Goal: Task Accomplishment & Management: Manage account settings

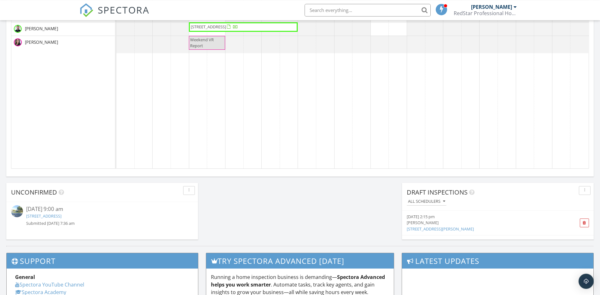
scroll to position [354, 0]
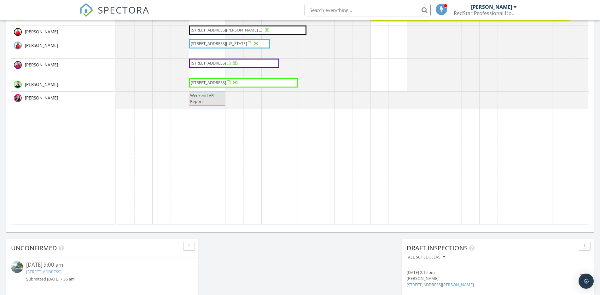
click at [208, 100] on span "Weekend VR Report" at bounding box center [206, 99] width 35 height 12
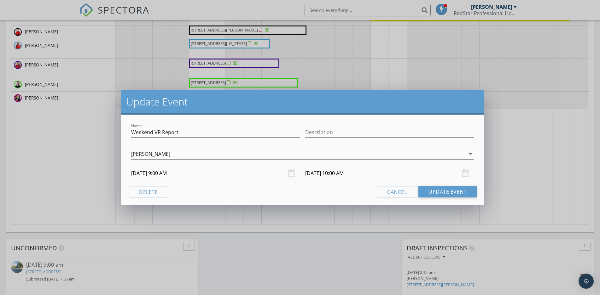
click at [154, 200] on div "Name Weekend VR Report Description Maria Veloz arrow_drop_down 09/29/2025 9:00 …" at bounding box center [302, 160] width 363 height 90
click at [155, 193] on button "Delete" at bounding box center [148, 191] width 39 height 11
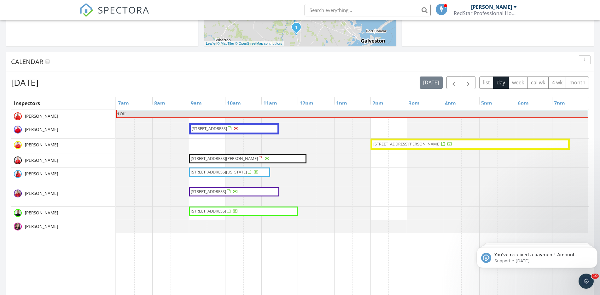
scroll to position [193, 0]
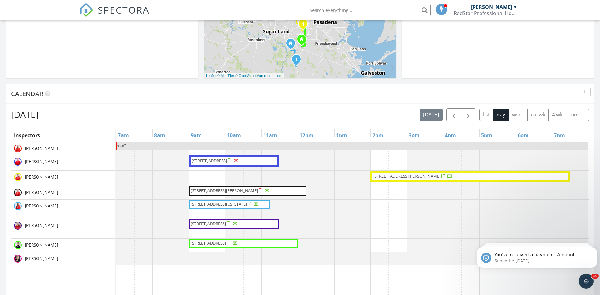
click at [226, 222] on span "28726 Bottom Grass Trl, HOCKLEY 77447" at bounding box center [208, 224] width 35 height 6
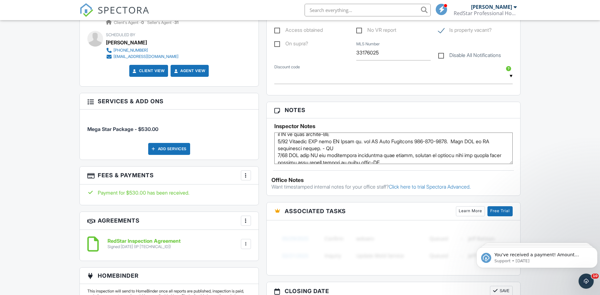
scroll to position [159, 0]
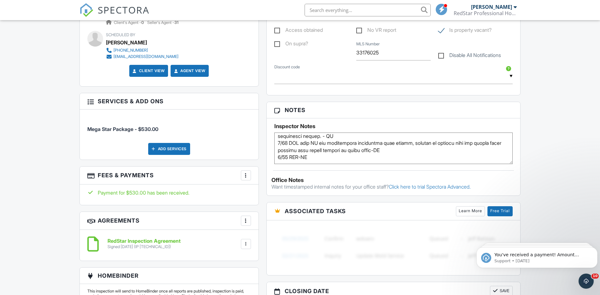
click at [356, 158] on textarea at bounding box center [393, 149] width 239 height 32
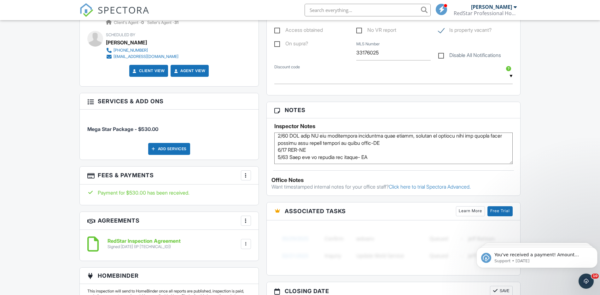
click at [534, 124] on div "Dashboard New Inspection Inspections Calendar Templates Settings Profile Suppor…" at bounding box center [300, 145] width 600 height 957
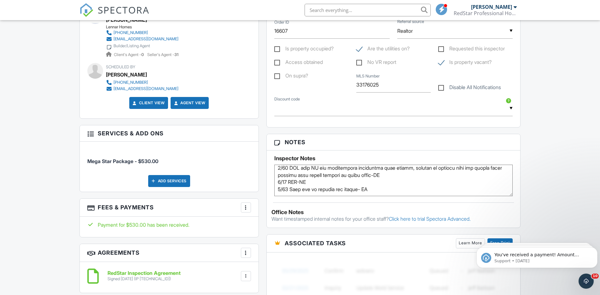
scroll to position [167, 0]
click at [383, 188] on textarea at bounding box center [393, 181] width 239 height 32
click at [363, 189] on textarea at bounding box center [393, 181] width 239 height 32
type textarea "HB called to schedule HI. No additional services. Will attend inspection. No OB…"
click at [570, 145] on div "Dashboard New Inspection Inspections Calendar Templates Settings Profile Suppor…" at bounding box center [300, 177] width 600 height 957
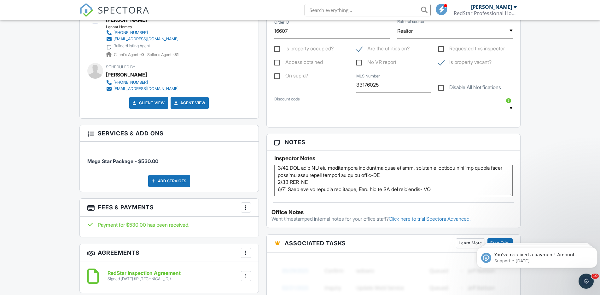
click at [555, 130] on div "Dashboard New Inspection Inspections Calendar Templates Settings Profile Suppor…" at bounding box center [300, 177] width 600 height 957
click at [532, 129] on div "Dashboard New Inspection Inspections Calendar Templates Settings Profile Suppor…" at bounding box center [300, 177] width 600 height 957
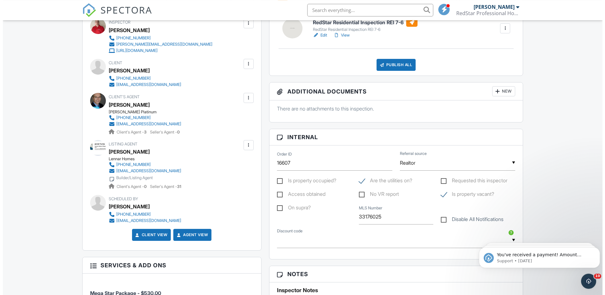
scroll to position [0, 0]
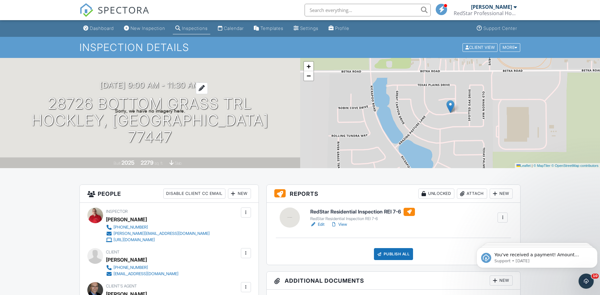
click at [206, 94] on div at bounding box center [202, 89] width 12 height 12
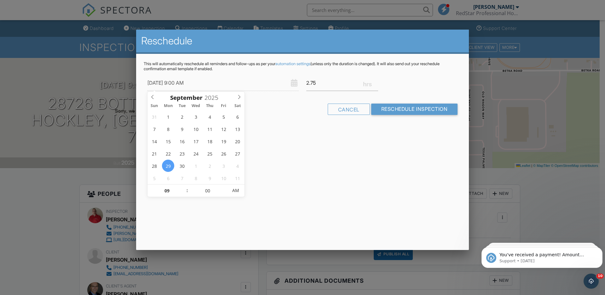
click at [376, 82] on input "2.75" at bounding box center [342, 82] width 72 height 15
type input "3"
click at [376, 82] on input "3" at bounding box center [342, 82] width 72 height 15
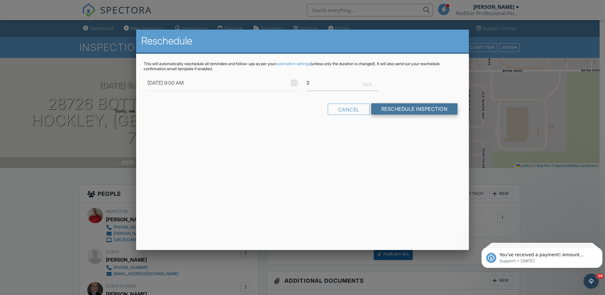
click at [389, 108] on input "Reschedule Inspection" at bounding box center [414, 108] width 87 height 11
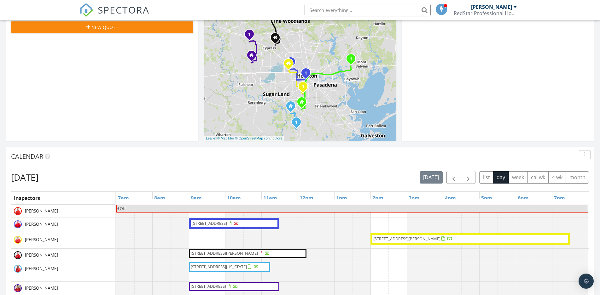
scroll to position [193, 0]
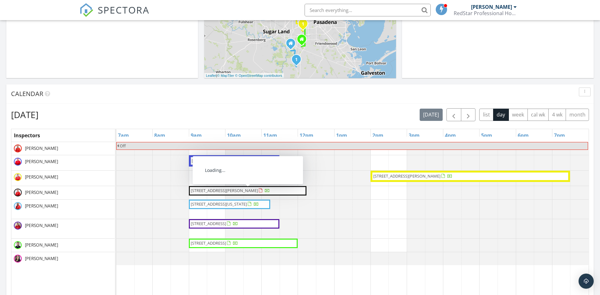
click at [224, 191] on span "318 Wedgewood Dr , Montgomery 77356" at bounding box center [224, 191] width 67 height 6
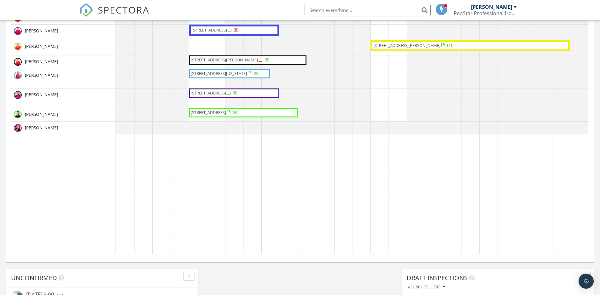
scroll to position [579, 606]
click at [222, 29] on span "1813 Wichita St, Houston 77004" at bounding box center [209, 30] width 35 height 6
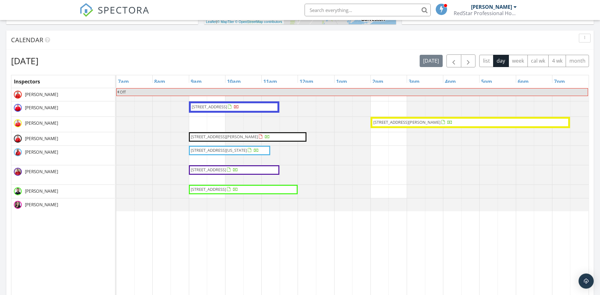
scroll to position [292, 0]
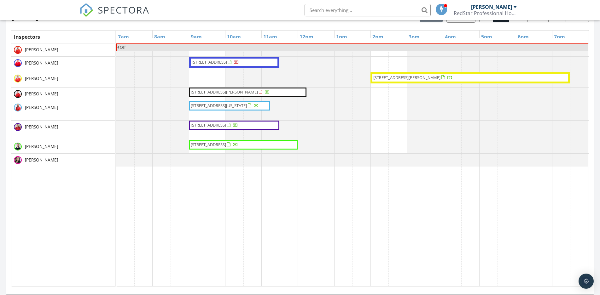
click at [403, 77] on span "11914 Green Colling Park Dr, Houston 77047" at bounding box center [406, 78] width 67 height 6
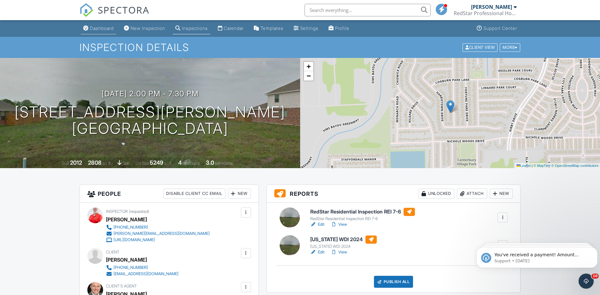
click at [105, 27] on div "Dashboard" at bounding box center [102, 28] width 24 height 5
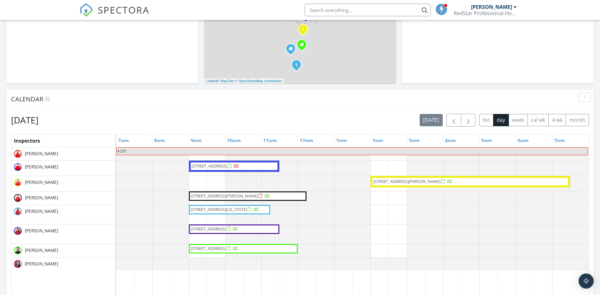
scroll to position [193, 0]
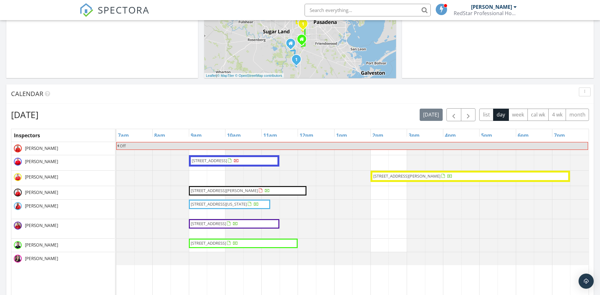
click at [226, 242] on span "5207 Lake Trout Ln, Baytown 77521" at bounding box center [208, 244] width 35 height 6
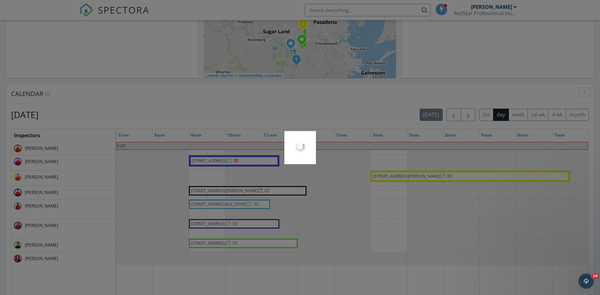
scroll to position [0, 0]
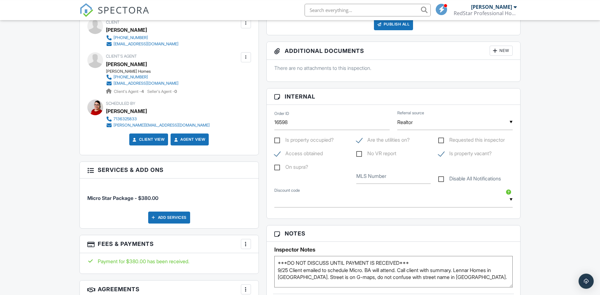
scroll to position [322, 0]
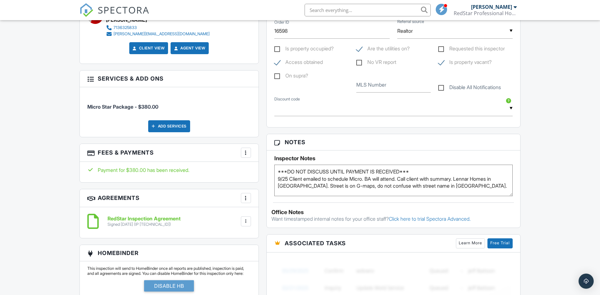
drag, startPoint x: 424, startPoint y: 172, endPoint x: 278, endPoint y: 172, distance: 145.6
click at [274, 173] on textarea "***DO NOT DISCUSS UNTIL PAYMENT IS RECEIVED*** 9/25 Client emailed to schedule …" at bounding box center [393, 181] width 239 height 32
drag, startPoint x: 278, startPoint y: 172, endPoint x: 425, endPoint y: 170, distance: 146.9
click at [424, 171] on textarea "***DO NOT DISCUSS UNTIL PAYMENT IS RECEIVED*** 9/25 Client emailed to schedule …" at bounding box center [393, 181] width 239 height 32
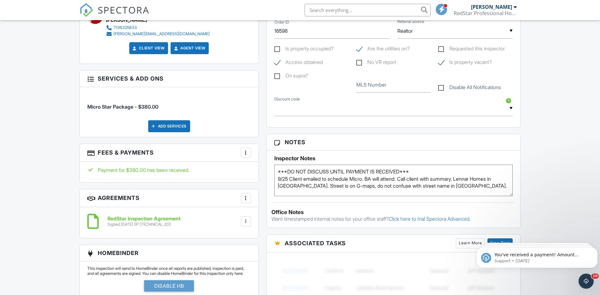
scroll to position [0, 0]
type textarea "9/25 Client emailed to schedule Micro. BA will attend. Call client with summary…"
click at [540, 154] on div "Dashboard New Inspection Inspections Calendar Templates Settings Profile Suppor…" at bounding box center [300, 161] width 600 height 925
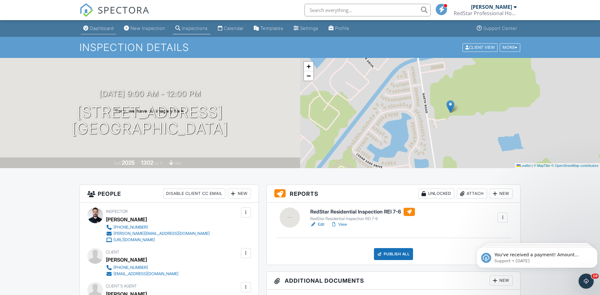
click at [93, 23] on link "Dashboard" at bounding box center [99, 29] width 36 height 12
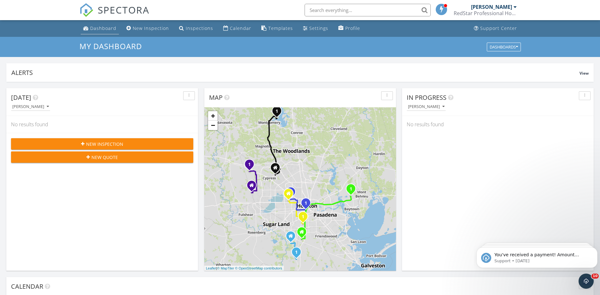
click at [106, 27] on div "Dashboard" at bounding box center [103, 28] width 26 height 6
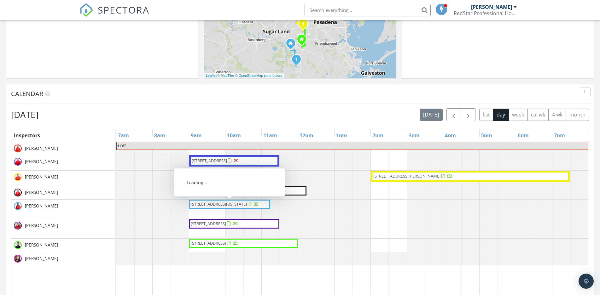
scroll to position [386, 0]
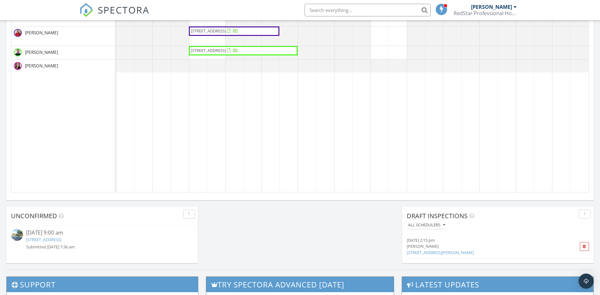
click at [61, 241] on link "[STREET_ADDRESS]" at bounding box center [43, 240] width 35 height 6
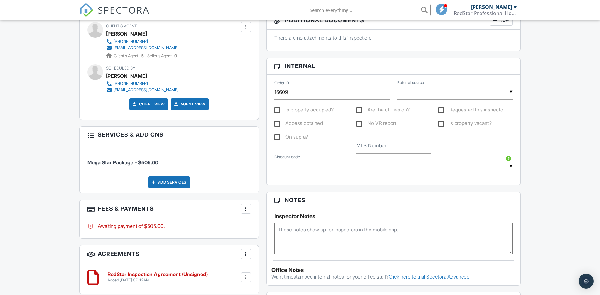
scroll to position [322, 0]
click at [311, 232] on textarea at bounding box center [393, 239] width 239 height 32
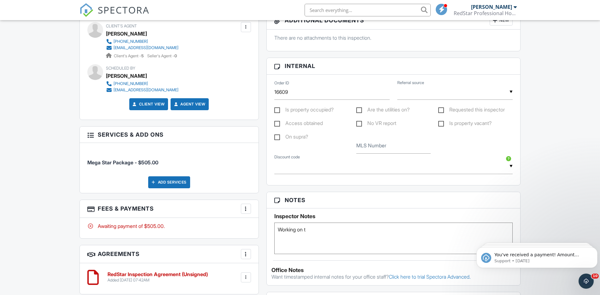
scroll to position [0, 0]
click at [559, 180] on div "Dashboard New Inspection Inspections Calendar Templates Settings Profile Suppor…" at bounding box center [300, 132] width 600 height 867
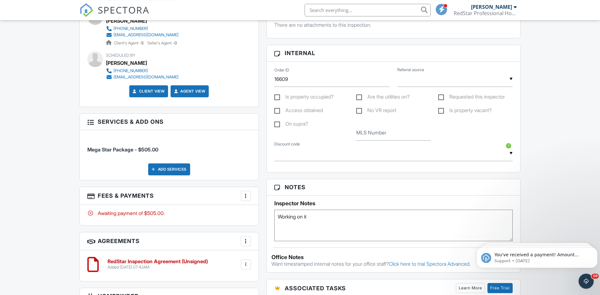
scroll to position [354, 0]
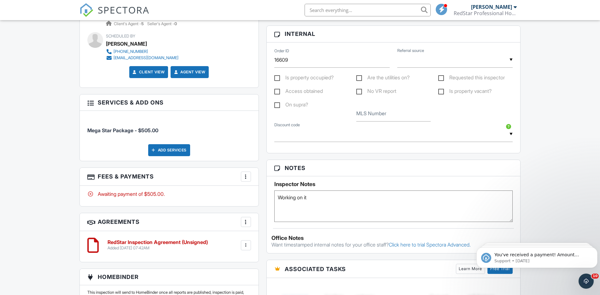
click at [330, 204] on textarea "Working on it" at bounding box center [393, 207] width 239 height 32
type textarea "Working on it Sent sms to BA for builders information"
click at [553, 174] on div "Dashboard New Inspection Inspections Calendar Templates Settings Profile Suppor…" at bounding box center [300, 100] width 600 height 867
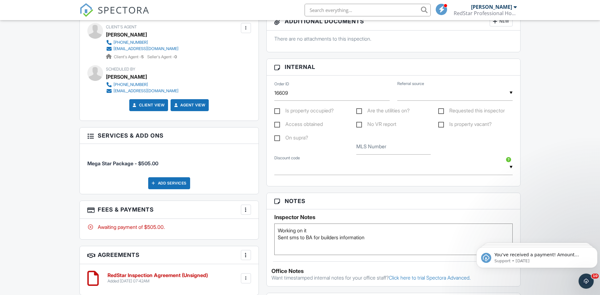
scroll to position [322, 0]
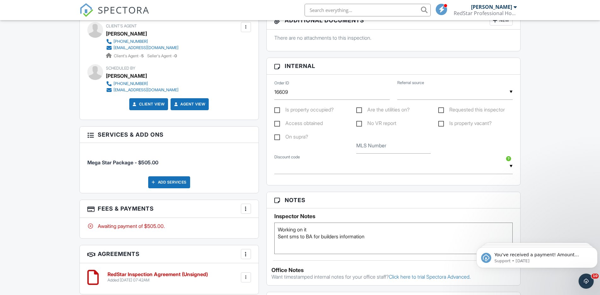
click at [424, 97] on input "text" at bounding box center [454, 91] width 115 height 15
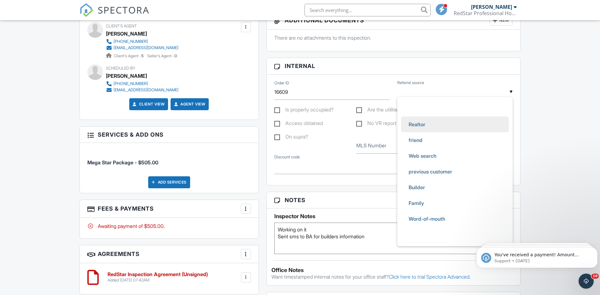
click at [424, 122] on span "Realtor" at bounding box center [416, 125] width 27 height 16
type input "Realtor"
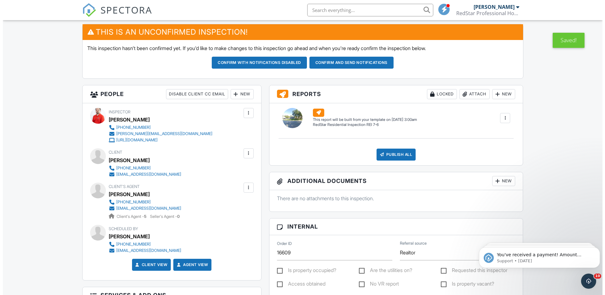
scroll to position [32, 0]
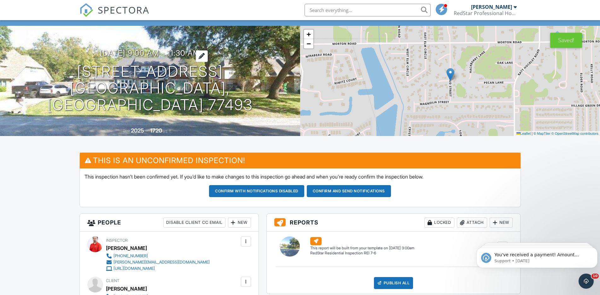
click at [200, 57] on h3 "09/30/2025 9:00 am - 11:30 am" at bounding box center [150, 53] width 100 height 9
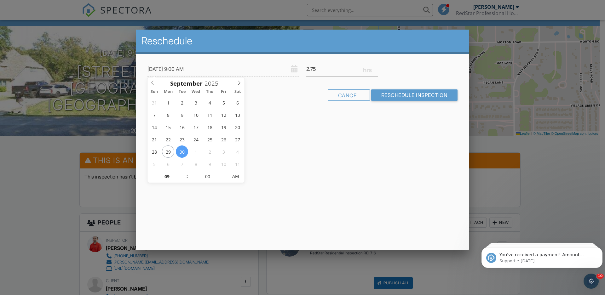
click at [377, 67] on input "2.75" at bounding box center [342, 68] width 72 height 15
type input "3"
click at [377, 67] on input "3" at bounding box center [342, 68] width 72 height 15
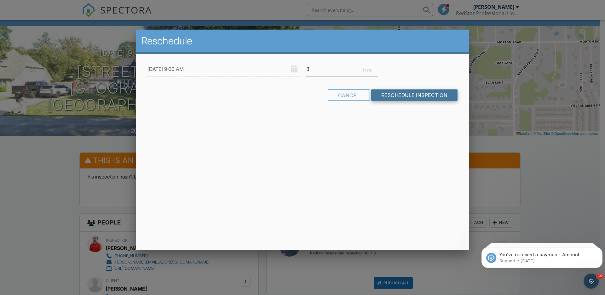
click at [389, 93] on input "Reschedule Inspection" at bounding box center [414, 95] width 87 height 11
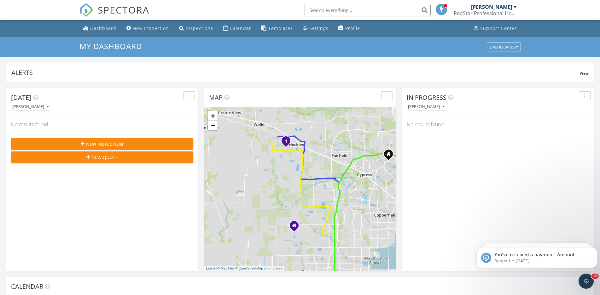
click at [99, 34] on link "Dashboard" at bounding box center [100, 29] width 38 height 12
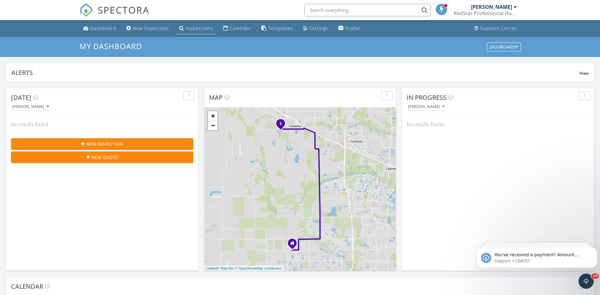
click at [200, 27] on div "Inspections" at bounding box center [199, 28] width 27 height 6
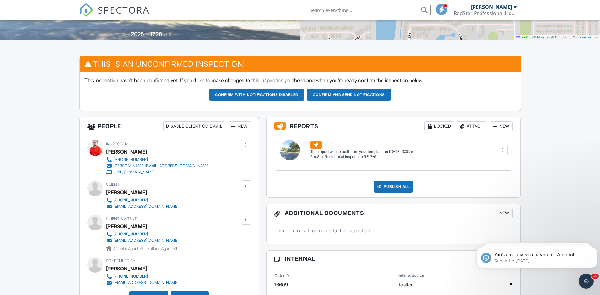
scroll to position [354, 0]
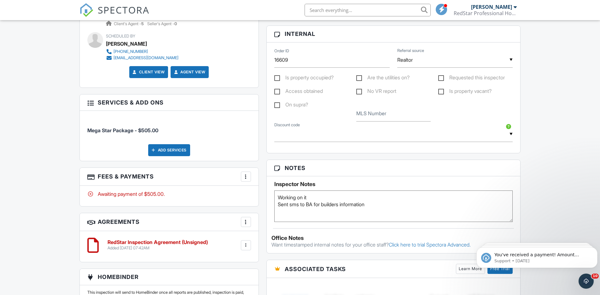
click at [284, 212] on textarea "Working on it Sent sms to BA for builders information" at bounding box center [393, 207] width 239 height 32
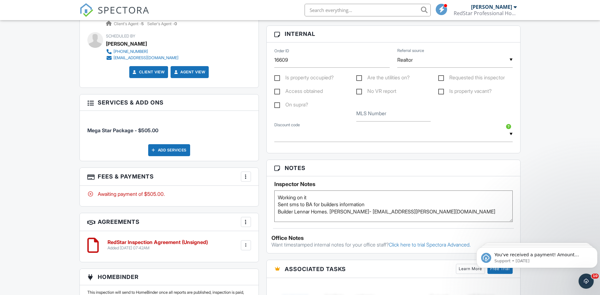
click at [569, 160] on div "Dashboard New Inspection Inspections Calendar Templates Settings Profile Suppor…" at bounding box center [300, 100] width 600 height 867
drag, startPoint x: 438, startPoint y: 210, endPoint x: 372, endPoint y: 212, distance: 66.9
click at [372, 212] on textarea "Working on it Sent sms to BA for builders information" at bounding box center [393, 207] width 239 height 32
click at [443, 214] on textarea "Working on it Sent sms to BA for builders information" at bounding box center [393, 207] width 239 height 32
click at [542, 148] on div "Dashboard New Inspection Inspections Calendar Templates Settings Profile Suppor…" at bounding box center [300, 100] width 600 height 867
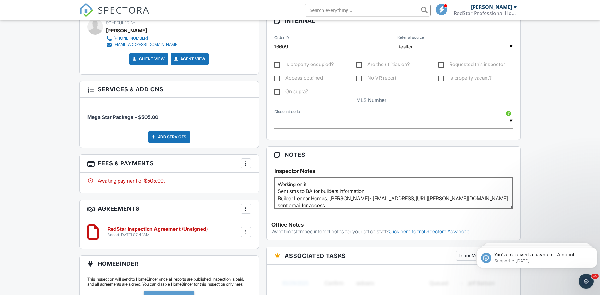
scroll to position [386, 0]
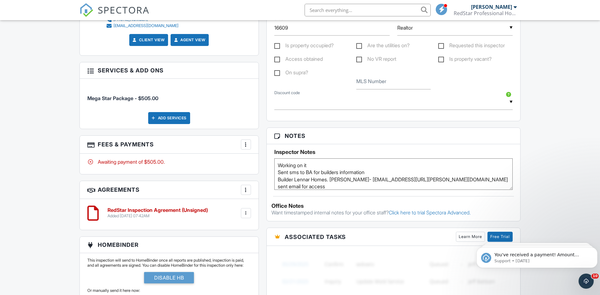
click at [333, 165] on textarea "Working on it Sent sms to BA for builders information" at bounding box center [393, 175] width 239 height 32
drag, startPoint x: 375, startPoint y: 173, endPoint x: 271, endPoint y: 175, distance: 104.0
click at [274, 175] on textarea "Working on it Sent sms to BA for builders information" at bounding box center [393, 175] width 239 height 32
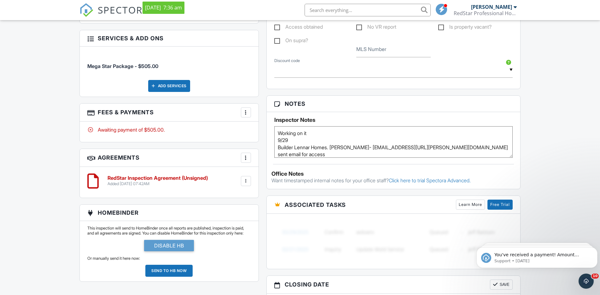
scroll to position [450, 0]
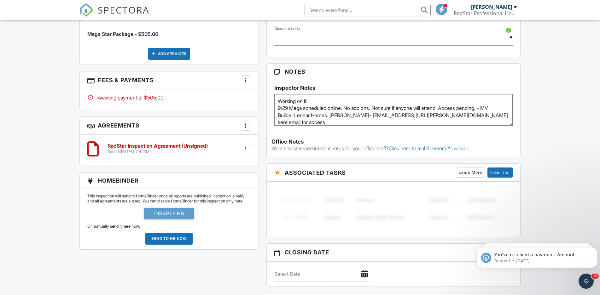
type textarea "Working on it 9/29 Mega scheduled online. No add ons. Not sure if anyone will a…"
click at [559, 101] on div "Dashboard New Inspection Inspections Calendar Templates Settings Profile Suppor…" at bounding box center [300, 3] width 600 height 867
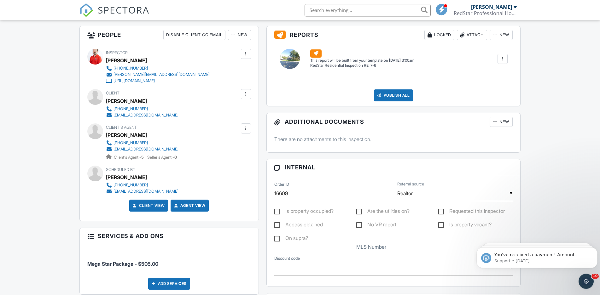
scroll to position [289, 0]
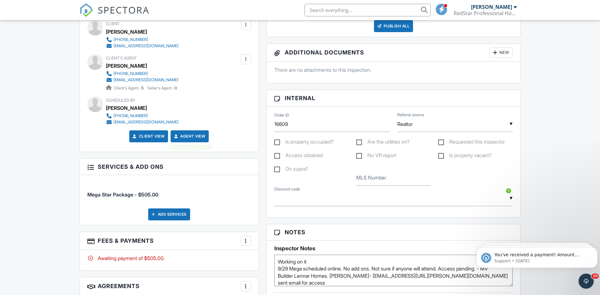
click at [454, 158] on label "Is property vacant?" at bounding box center [464, 157] width 53 height 8
click at [442, 158] on input "Is property vacant?" at bounding box center [440, 156] width 4 height 4
checkbox input "true"
click at [552, 148] on div "Dashboard New Inspection Inspections Calendar Templates Settings Profile Suppor…" at bounding box center [300, 164] width 600 height 867
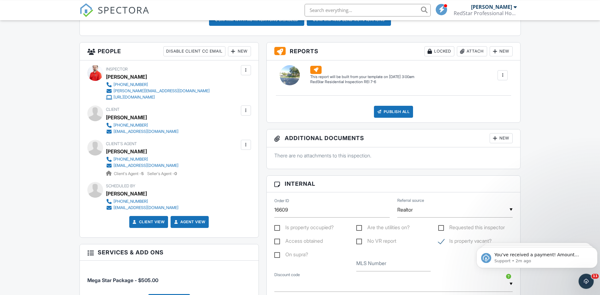
scroll to position [161, 0]
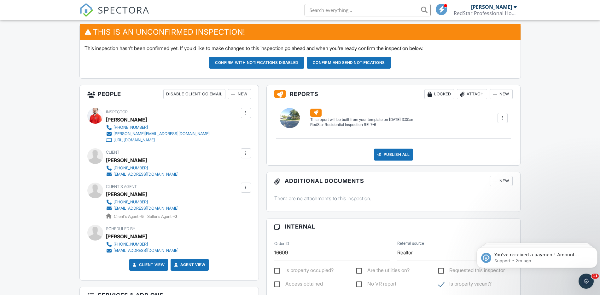
click at [238, 240] on div "Scheduled By Eduardo Moreno 832-638-3600 ed@edtxproperties.com" at bounding box center [169, 239] width 164 height 29
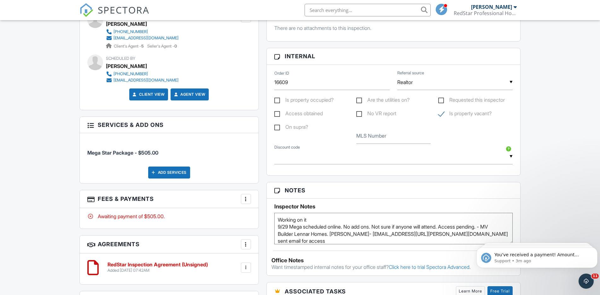
scroll to position [354, 0]
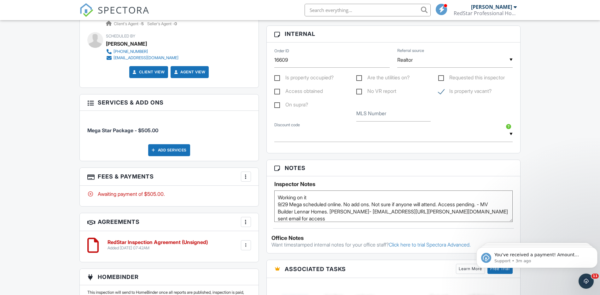
drag, startPoint x: 286, startPoint y: 199, endPoint x: 266, endPoint y: 199, distance: 19.5
click at [274, 199] on textarea "Working on it Sent sms to BA for builders information" at bounding box center [393, 207] width 239 height 32
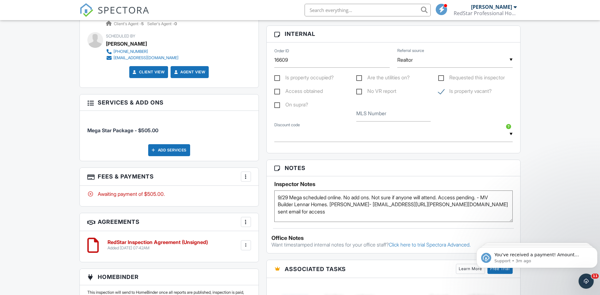
type textarea "9/29 Mega scheduled online. No add ons. Not sure if anyone will attend. Access …"
click at [539, 185] on div "Dashboard New Inspection Inspections Calendar Templates Settings Profile Suppor…" at bounding box center [300, 100] width 600 height 867
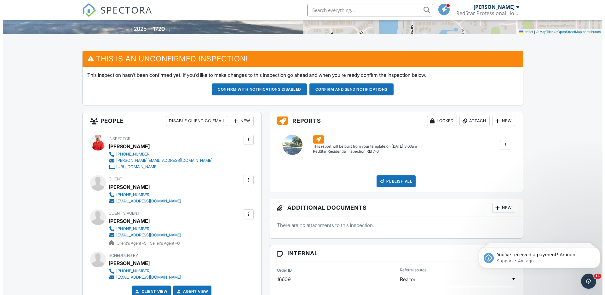
scroll to position [161, 0]
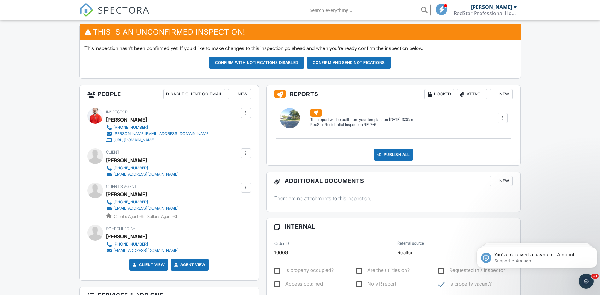
click at [241, 95] on div "New" at bounding box center [239, 94] width 23 height 10
click at [246, 111] on li "Inspector" at bounding box center [262, 114] width 62 height 16
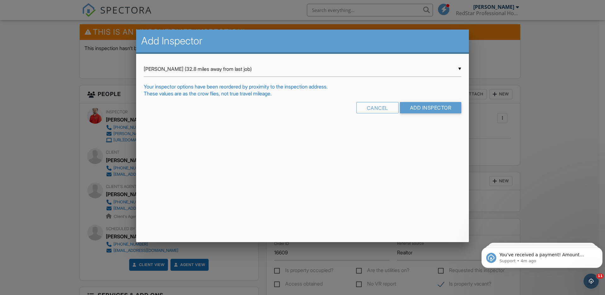
click at [188, 66] on input "Luis Gonzalez (32.8 miles away from last job)" at bounding box center [303, 68] width 318 height 15
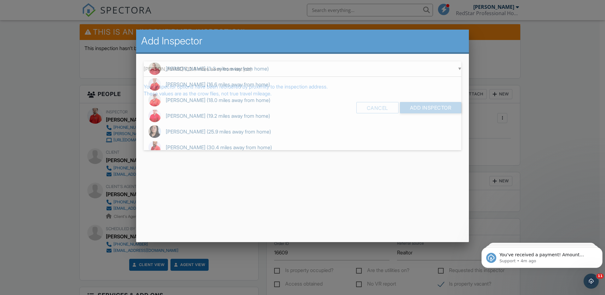
scroll to position [0, 0]
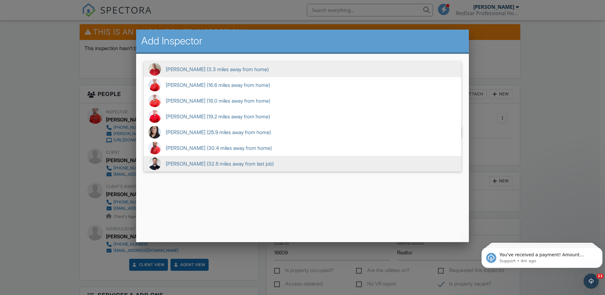
click at [185, 68] on span "Steven Gibson (3.3 miles away from home)" at bounding box center [303, 69] width 318 height 16
type input "Steven Gibson (3.3 miles away from home)"
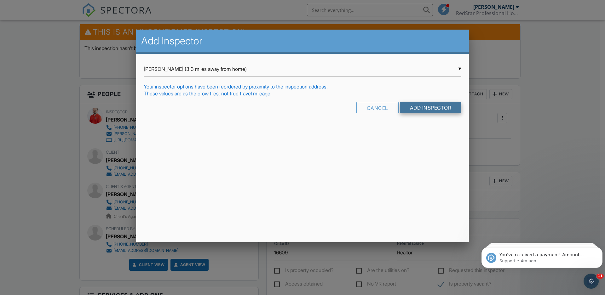
click at [404, 109] on input "Add Inspector" at bounding box center [431, 107] width 62 height 11
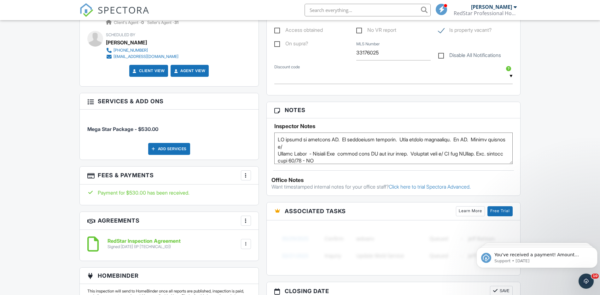
click at [276, 140] on textarea at bounding box center [393, 149] width 239 height 32
paste textarea "16606 Rock Sparrow Trail, Hockley, TX 77447"
click at [405, 148] on textarea at bounding box center [393, 149] width 239 height 32
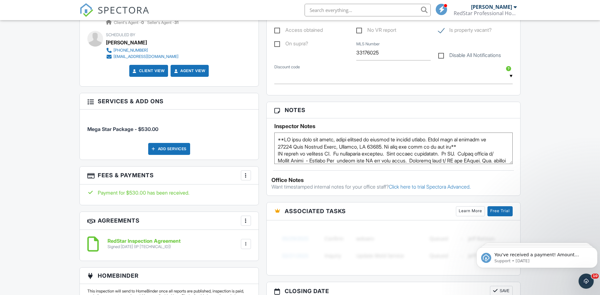
click at [554, 128] on div "Dashboard New Inspection Inspections Calendar Templates Settings Profile Suppor…" at bounding box center [300, 145] width 600 height 957
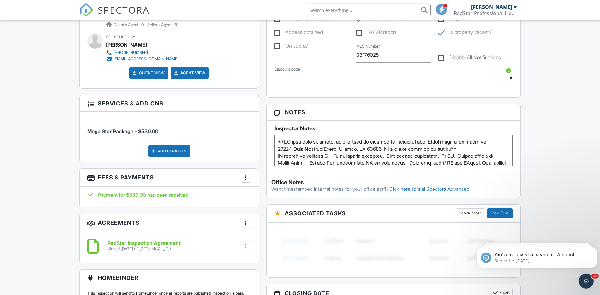
scroll to position [354, 0]
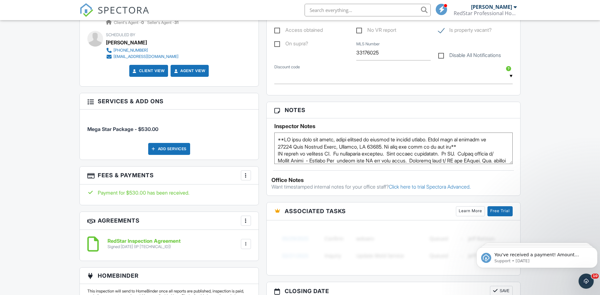
click at [385, 147] on textarea at bounding box center [393, 149] width 239 height 32
click at [555, 98] on div "Dashboard New Inspection Inspections Calendar Templates Settings Profile Suppor…" at bounding box center [300, 145] width 600 height 957
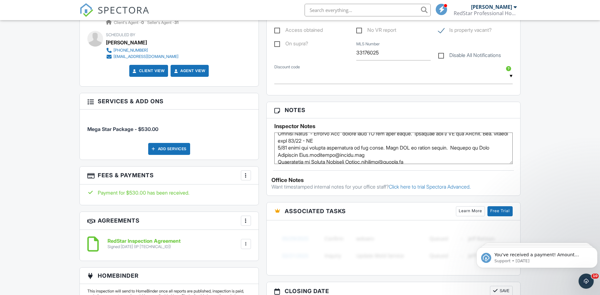
scroll to position [0, 0]
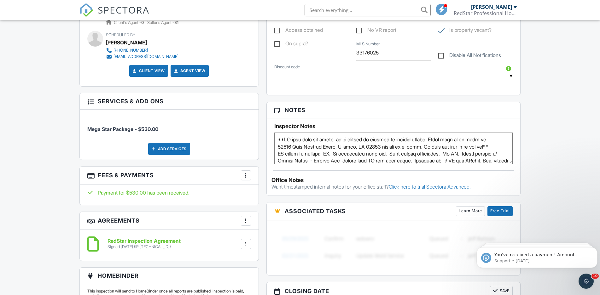
click at [284, 139] on textarea at bounding box center [393, 149] width 239 height 32
click at [556, 95] on div "Dashboard New Inspection Inspections Calendar Templates Settings Profile Suppor…" at bounding box center [300, 145] width 600 height 957
click at [279, 154] on textarea at bounding box center [393, 149] width 239 height 32
click at [557, 103] on div "Dashboard New Inspection Inspections Calendar Templates Settings Profile Suppor…" at bounding box center [300, 145] width 600 height 957
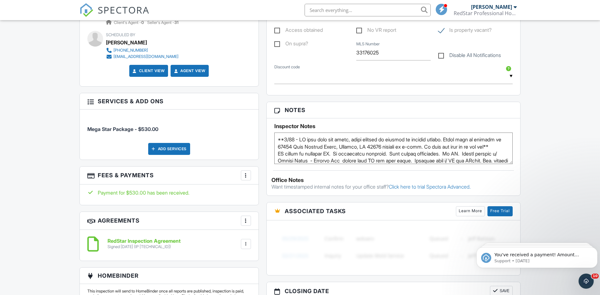
click at [289, 155] on textarea at bounding box center [393, 149] width 239 height 32
click at [302, 154] on textarea at bounding box center [393, 149] width 239 height 32
click at [544, 124] on div "Dashboard New Inspection Inspections Calendar Templates Settings Profile Suppor…" at bounding box center [300, 145] width 600 height 957
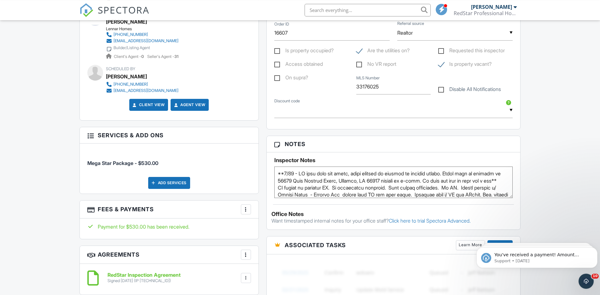
scroll to position [322, 0]
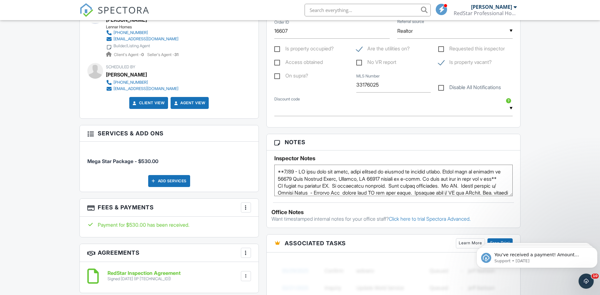
drag, startPoint x: 364, startPoint y: 179, endPoint x: 304, endPoint y: 179, distance: 60.8
click at [304, 179] on textarea at bounding box center [393, 181] width 239 height 32
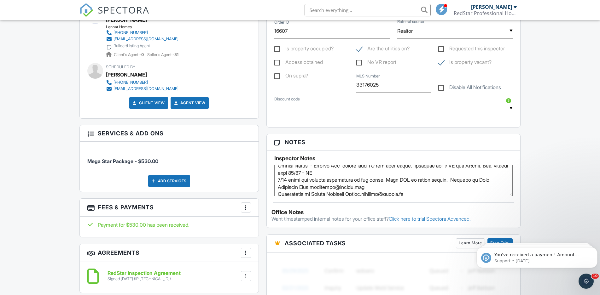
click at [297, 173] on textarea at bounding box center [393, 181] width 239 height 32
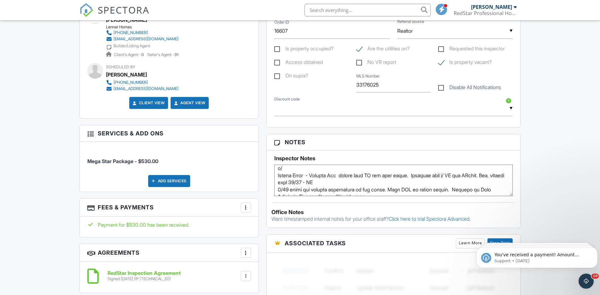
click at [571, 142] on div "Dashboard New Inspection Inspections Calendar Templates Settings Profile Suppor…" at bounding box center [300, 177] width 600 height 957
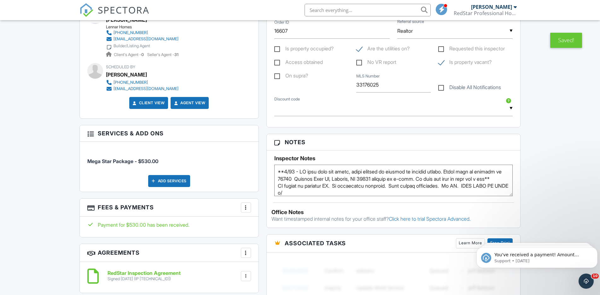
scroll to position [289, 0]
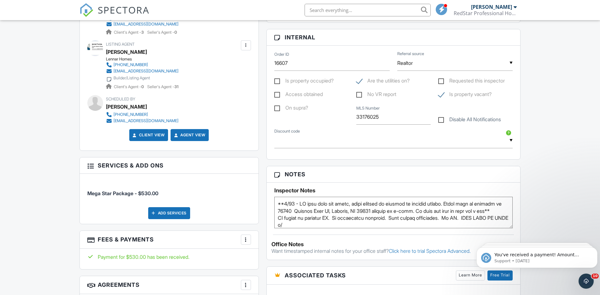
drag, startPoint x: 451, startPoint y: 205, endPoint x: 357, endPoint y: 204, distance: 94.6
click at [357, 204] on textarea at bounding box center [393, 213] width 239 height 32
type textarea "**9/29 - BA will meet you there, home will be open. Model home is located at 16…"
click at [562, 153] on div "Dashboard New Inspection Inspections Calendar Templates Settings Profile Suppor…" at bounding box center [300, 209] width 600 height 957
drag, startPoint x: 564, startPoint y: 153, endPoint x: 573, endPoint y: 151, distance: 9.0
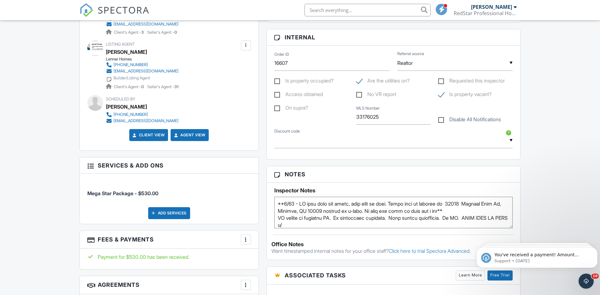
click at [567, 153] on div "Dashboard New Inspection Inspections Calendar Templates Settings Profile Suppor…" at bounding box center [300, 209] width 600 height 957
click at [303, 95] on label "Access obtained" at bounding box center [298, 95] width 49 height 8
click at [278, 95] on input "Access obtained" at bounding box center [276, 95] width 4 height 4
checkbox input "true"
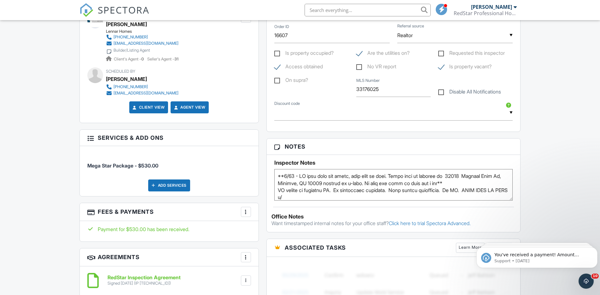
scroll to position [322, 0]
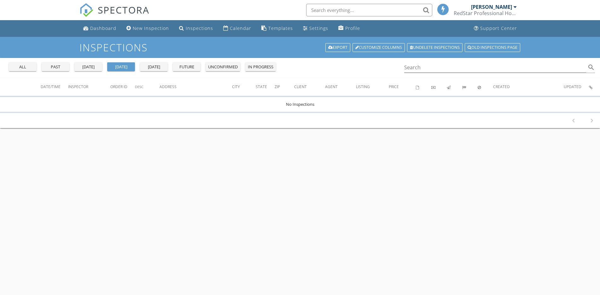
click at [22, 66] on div "all" at bounding box center [22, 67] width 23 height 6
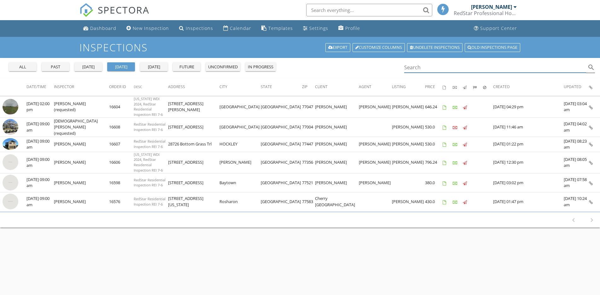
click at [416, 67] on input "Search" at bounding box center [495, 67] width 182 height 10
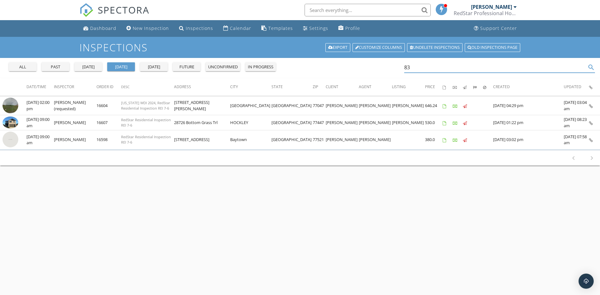
type input "8"
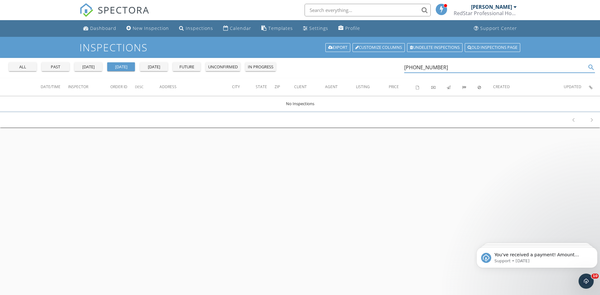
click at [591, 68] on icon "search" at bounding box center [591, 68] width 8 height 8
click at [446, 68] on input "346-355-7788" at bounding box center [495, 67] width 182 height 10
type input "346-355-7788"
click at [97, 31] on div "Dashboard" at bounding box center [103, 28] width 26 height 6
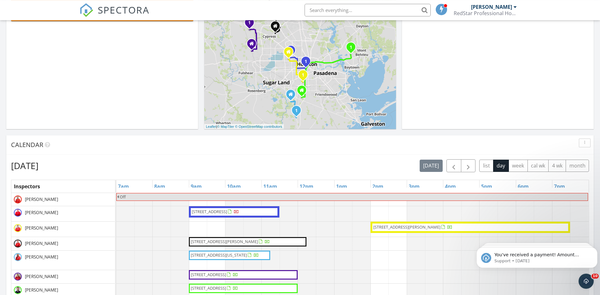
scroll to position [193, 0]
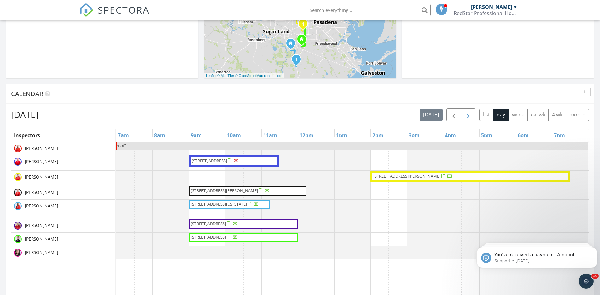
click at [467, 115] on span "button" at bounding box center [468, 115] width 8 height 8
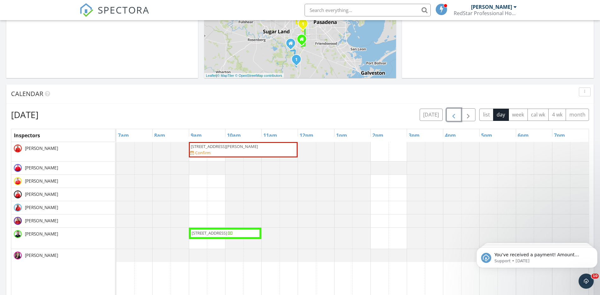
click at [453, 114] on span "button" at bounding box center [454, 115] width 8 height 8
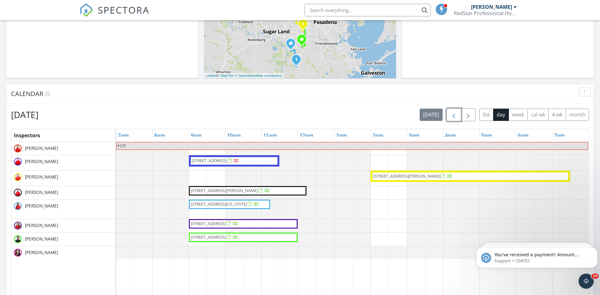
click at [215, 162] on span "[STREET_ADDRESS]" at bounding box center [209, 161] width 35 height 6
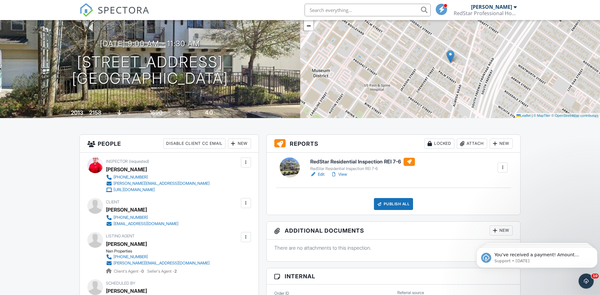
scroll to position [96, 0]
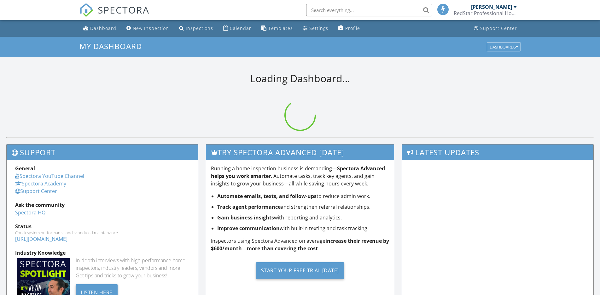
click at [339, 9] on input "text" at bounding box center [369, 10] width 126 height 13
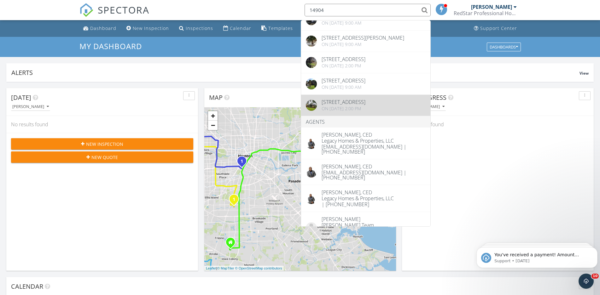
scroll to position [250, 0]
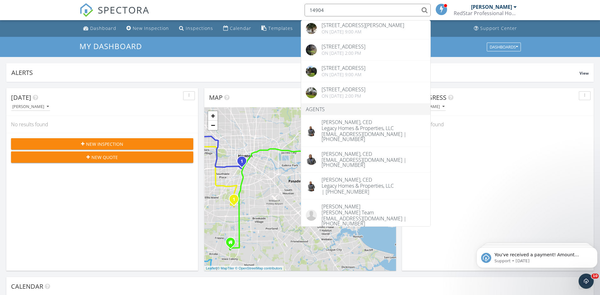
click at [338, 9] on input "14904" at bounding box center [367, 10] width 126 height 13
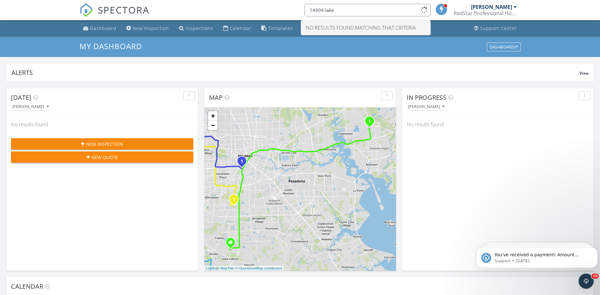
scroll to position [0, 0]
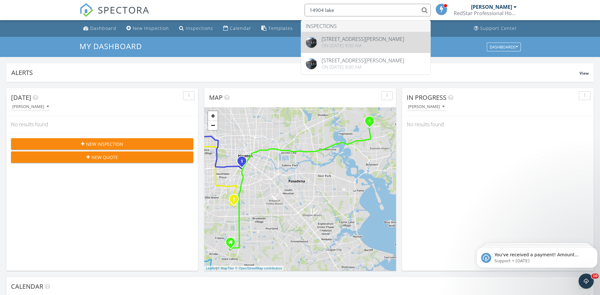
type input "14904 lake"
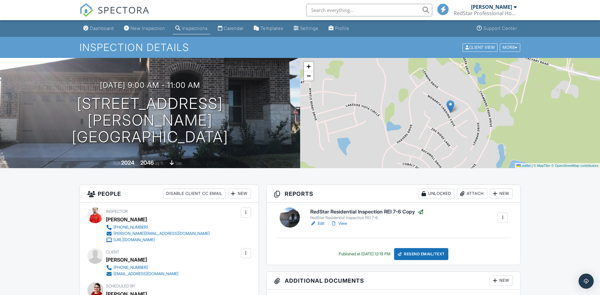
click at [329, 11] on input "text" at bounding box center [369, 10] width 126 height 13
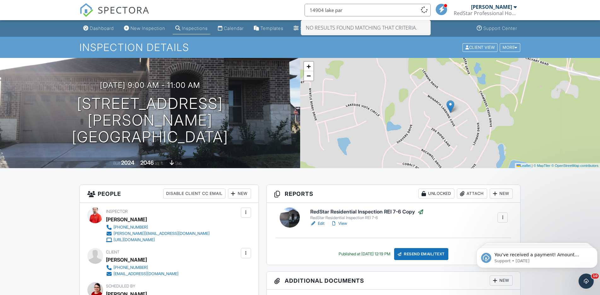
click at [352, 13] on input "14904 lake par" at bounding box center [367, 10] width 126 height 13
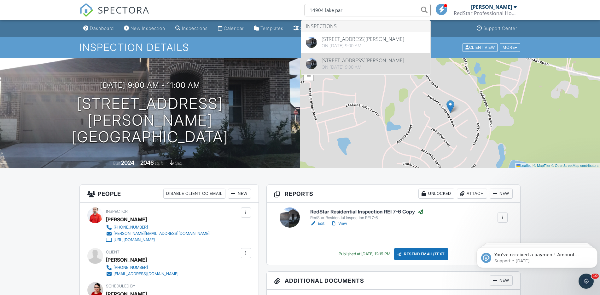
type input "14904 lake par"
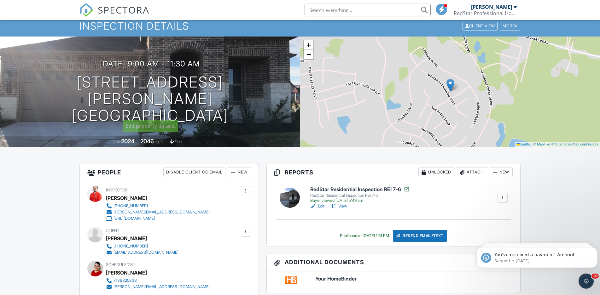
scroll to position [32, 0]
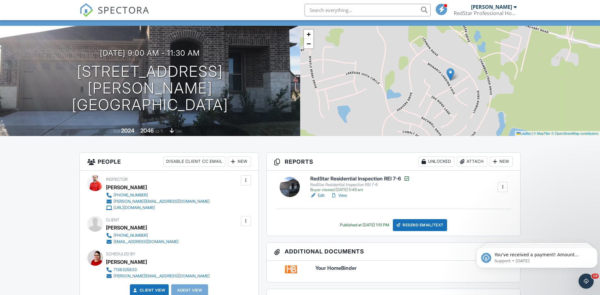
click at [141, 246] on div "Inspector Nick Jones 832-643-9724 tammy.redstar@gmail.com https://www.redstarho…" at bounding box center [169, 238] width 179 height 135
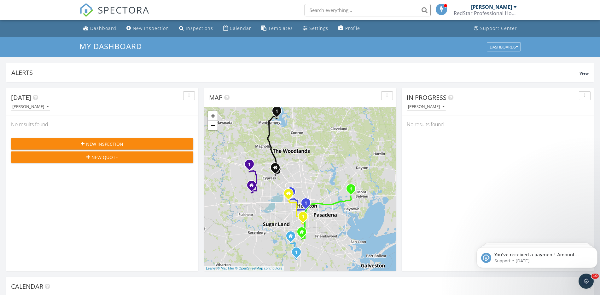
click at [146, 28] on div "New Inspection" at bounding box center [151, 28] width 36 height 6
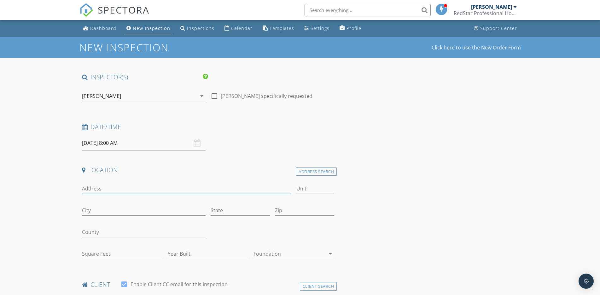
click at [109, 189] on input "Address" at bounding box center [187, 189] width 210 height 10
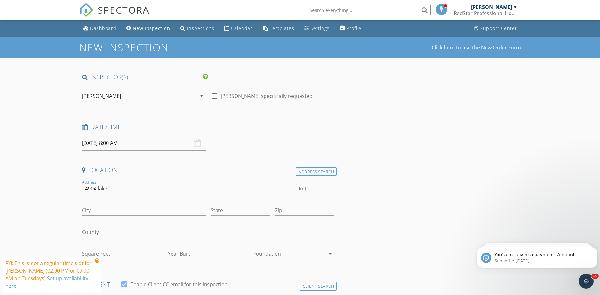
type input "14904 lake"
click at [241, 28] on div "Calendar" at bounding box center [241, 28] width 21 height 6
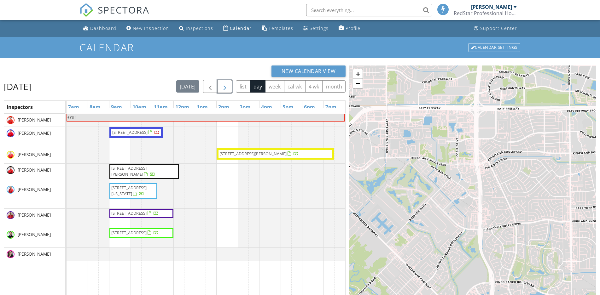
click at [225, 89] on span "button" at bounding box center [225, 87] width 8 height 8
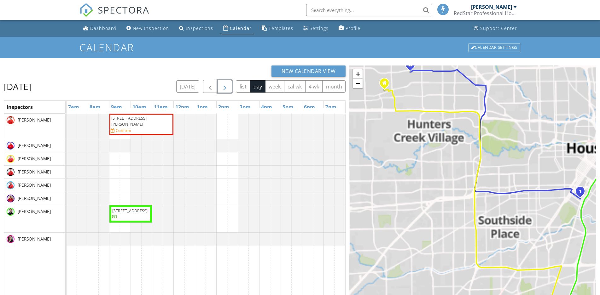
click at [225, 89] on span "button" at bounding box center [225, 87] width 8 height 8
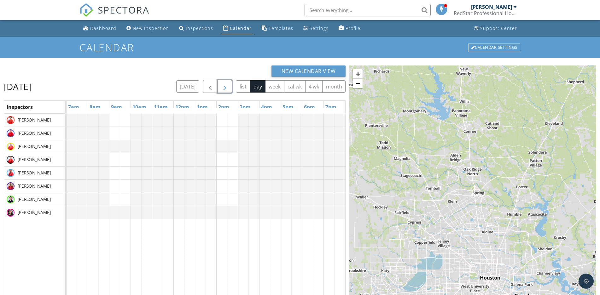
click at [112, 116] on div at bounding box center [206, 245] width 279 height 262
click at [117, 90] on link "Inspection" at bounding box center [114, 90] width 32 height 10
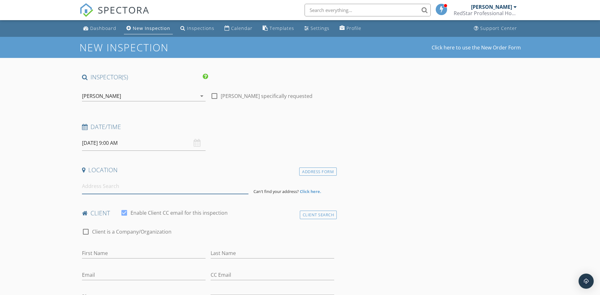
click at [109, 189] on input at bounding box center [165, 186] width 166 height 15
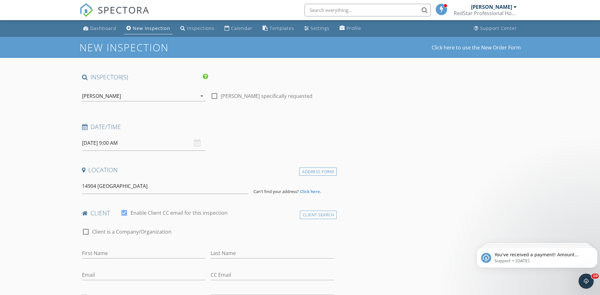
type input "[STREET_ADDRESS][PERSON_NAME]"
click at [217, 95] on div at bounding box center [214, 96] width 11 height 11
checkbox input "true"
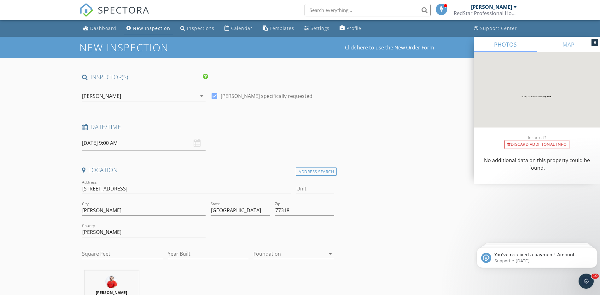
scroll to position [96, 0]
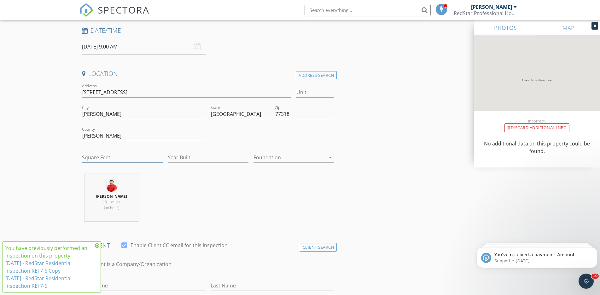
click at [108, 158] on input "Square Feet" at bounding box center [122, 158] width 81 height 10
type input "0"
type input "2046"
type input "2025"
click at [279, 160] on div at bounding box center [289, 158] width 72 height 10
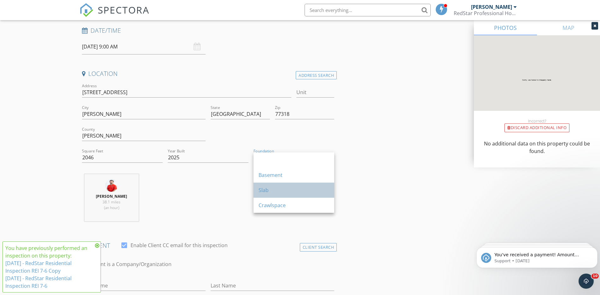
click at [270, 188] on div "Slab" at bounding box center [293, 191] width 71 height 8
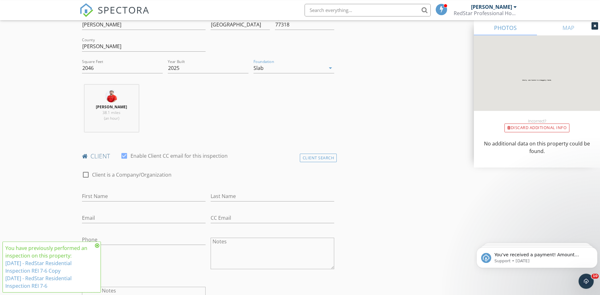
scroll to position [161, 0]
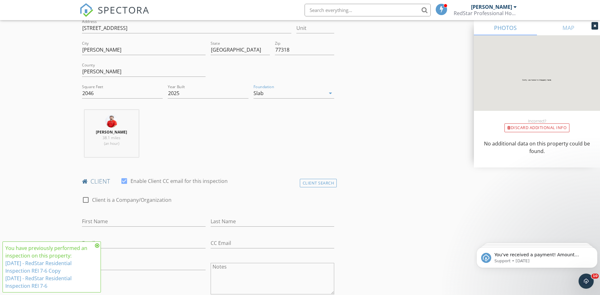
click at [308, 188] on div "client check_box Enable Client CC email for this inspection" at bounding box center [208, 183] width 258 height 13
click at [307, 183] on div "Client Search" at bounding box center [318, 183] width 37 height 9
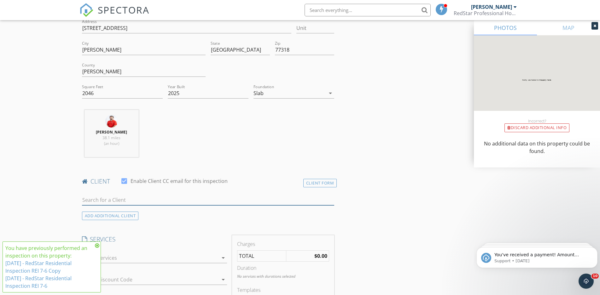
click at [137, 202] on input "text" at bounding box center [208, 200] width 252 height 10
paste input "[EMAIL_ADDRESS][DOMAIN_NAME]"
type input "[EMAIL_ADDRESS][DOMAIN_NAME]"
click at [163, 201] on input "[EMAIL_ADDRESS][DOMAIN_NAME]" at bounding box center [208, 200] width 252 height 10
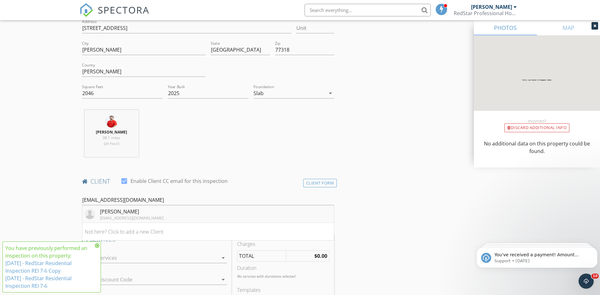
click at [148, 216] on li "Sam Sheffield sshef0204@gmail.com" at bounding box center [208, 215] width 252 height 18
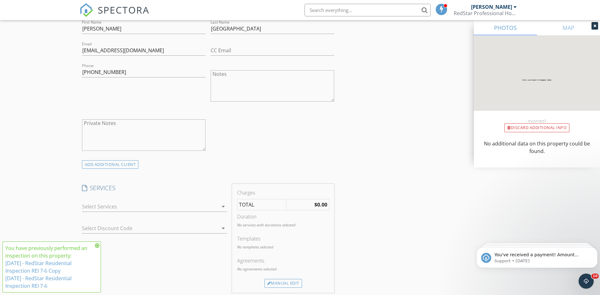
scroll to position [450, 0]
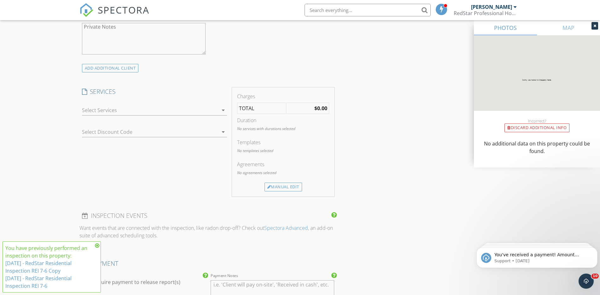
click at [108, 106] on div "check_box_outline_blank Mega Star Package with Termite Inspection Mega Star + W…" at bounding box center [154, 111] width 145 height 20
click at [106, 110] on div at bounding box center [150, 110] width 136 height 10
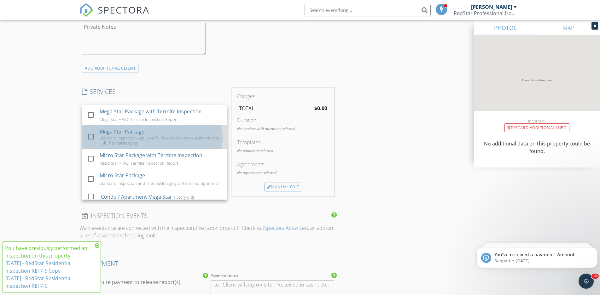
click at [116, 135] on div "Mega Star Package" at bounding box center [122, 132] width 45 height 8
checkbox input "true"
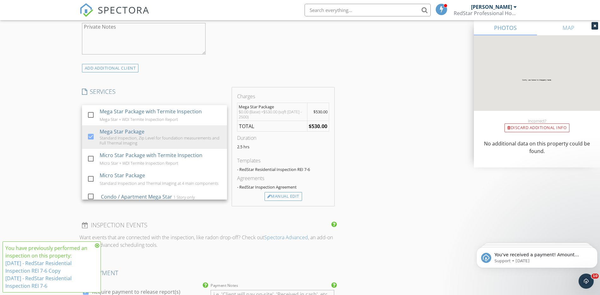
click at [53, 132] on div "New Inspection Click here to use the New Order Form INSPECTOR(S) check_box Nick…" at bounding box center [300, 202] width 600 height 1230
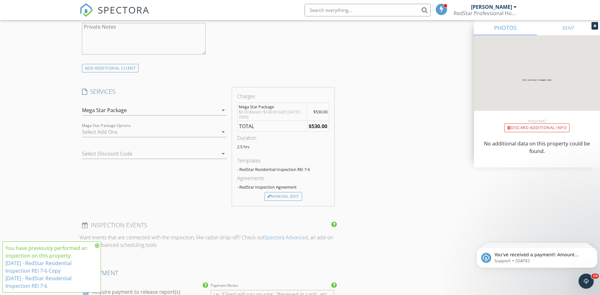
click at [105, 152] on div at bounding box center [145, 154] width 127 height 10
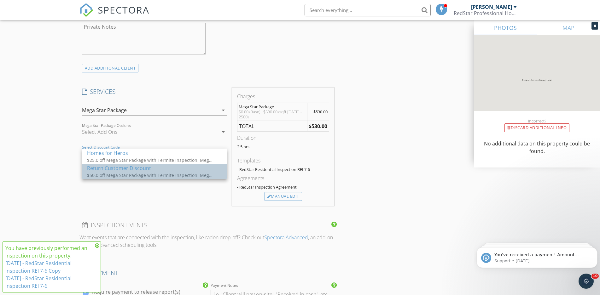
click at [106, 173] on div "$50.0 off Mega Star Package with Termite Inspection, Mega Star Package, Micro S…" at bounding box center [150, 175] width 126 height 7
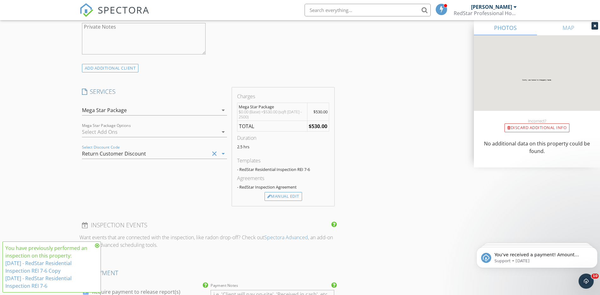
click at [51, 161] on div "New Inspection Click here to use the New Order Form INSPECTOR(S) check_box Nick…" at bounding box center [300, 202] width 600 height 1230
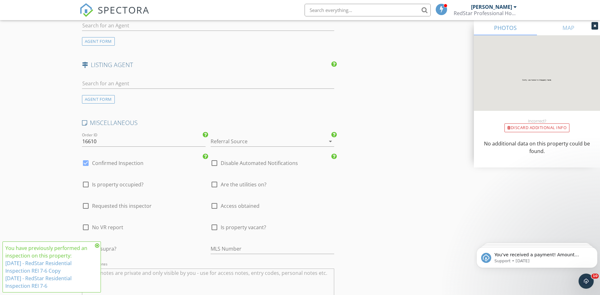
scroll to position [932, 0]
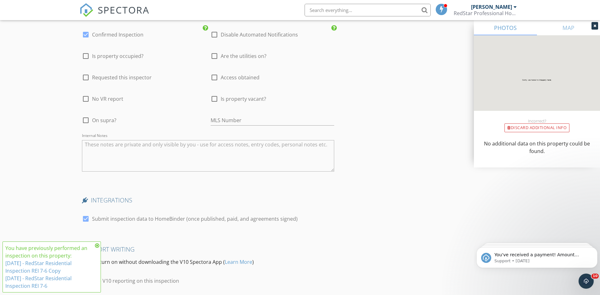
click at [84, 35] on div at bounding box center [85, 34] width 11 height 11
checkbox input "false"
checkbox input "true"
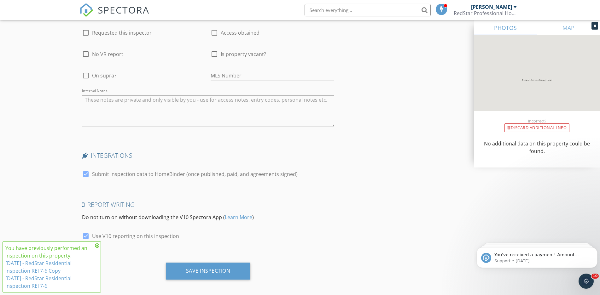
scroll to position [982, 0]
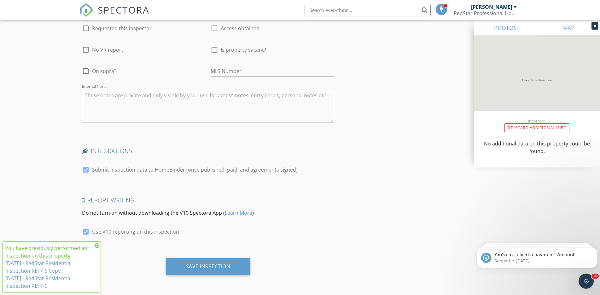
click at [88, 171] on div at bounding box center [85, 170] width 11 height 11
checkbox input "false"
click at [207, 264] on div "Save Inspection" at bounding box center [208, 267] width 44 height 6
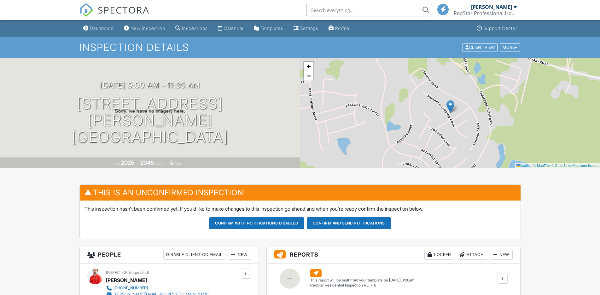
scroll to position [354, 0]
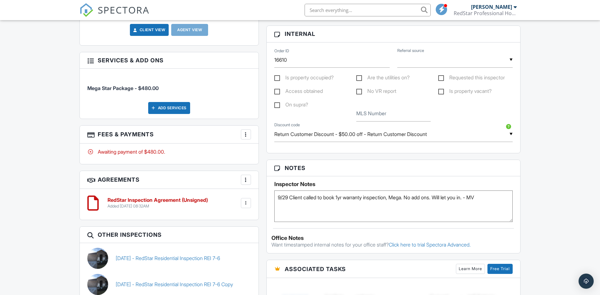
type textarea "9/29 Client called to book 1yr warranty inspection, Mega. No add ons. Will let …"
click at [443, 77] on label "Requested this inspector" at bounding box center [471, 79] width 67 height 8
click at [442, 77] on input "Requested this inspector" at bounding box center [440, 79] width 4 height 4
checkbox input "true"
click at [392, 78] on label "Are the utilities on?" at bounding box center [382, 79] width 53 height 8
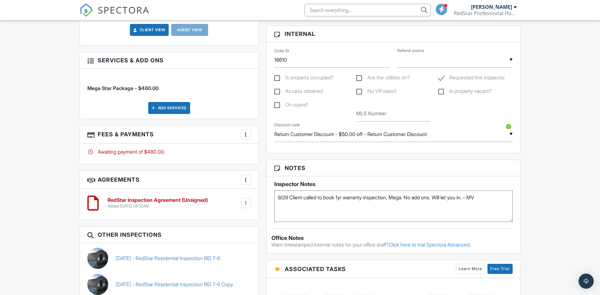
click at [360, 78] on input "Are the utilities on?" at bounding box center [358, 79] width 4 height 4
checkbox input "true"
click at [310, 78] on label "Is property occupied?" at bounding box center [303, 79] width 59 height 8
click at [278, 78] on input "Is property occupied?" at bounding box center [276, 79] width 4 height 4
checkbox input "true"
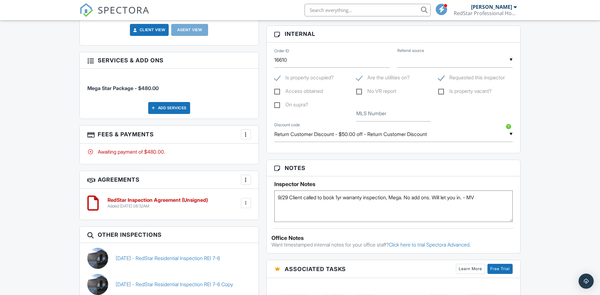
click at [295, 89] on label "Access obtained" at bounding box center [298, 92] width 49 height 8
click at [278, 90] on input "Access obtained" at bounding box center [276, 92] width 4 height 4
checkbox input "true"
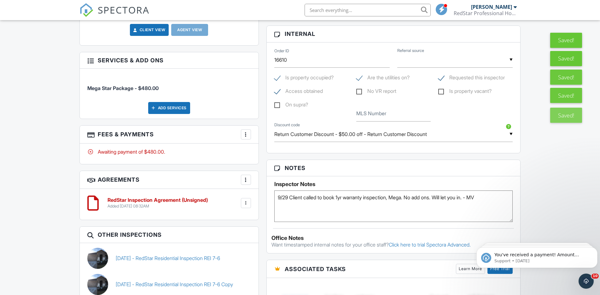
scroll to position [0, 0]
click at [435, 63] on input "text" at bounding box center [454, 59] width 115 height 15
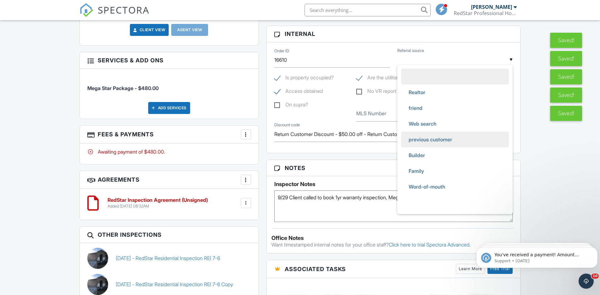
click at [425, 135] on span "previous customer" at bounding box center [430, 140] width 54 height 16
type input "previous customer"
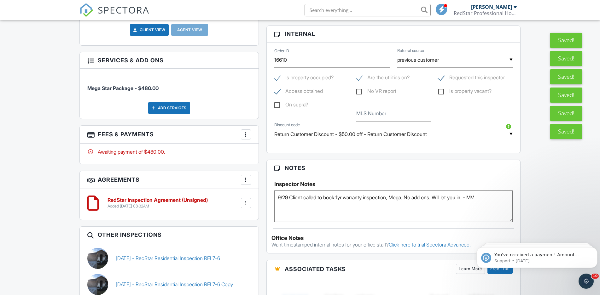
click at [551, 186] on div "Dashboard New Inspection Inspections Calendar Templates Settings Profile Suppor…" at bounding box center [300, 100] width 600 height 867
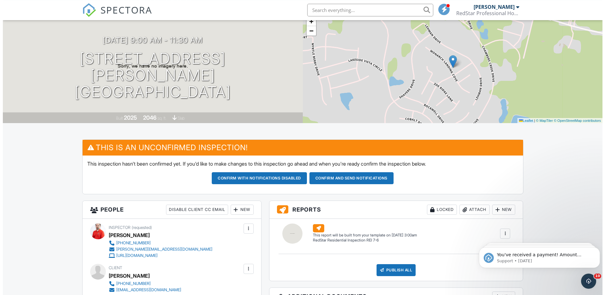
scroll to position [32, 0]
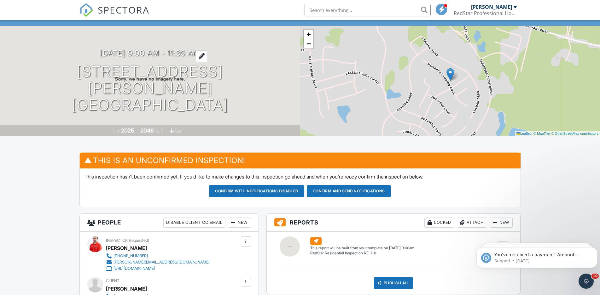
click at [166, 57] on h3 "10/01/2025 9:00 am - 11:30 am" at bounding box center [150, 53] width 100 height 9
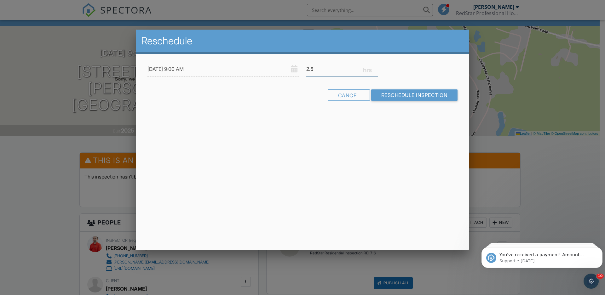
click at [376, 66] on input "2.5" at bounding box center [342, 68] width 72 height 15
click at [375, 67] on input "2.75" at bounding box center [342, 68] width 72 height 15
type input "3"
click at [375, 68] on input "3" at bounding box center [342, 68] width 72 height 15
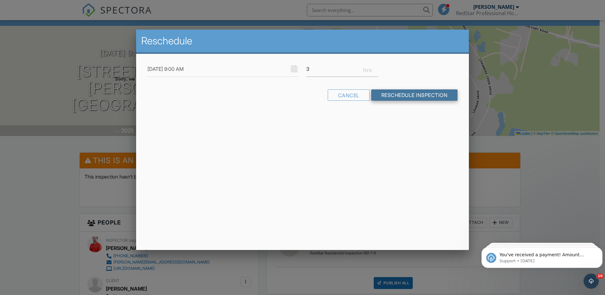
click at [386, 92] on input "Reschedule Inspection" at bounding box center [414, 95] width 87 height 11
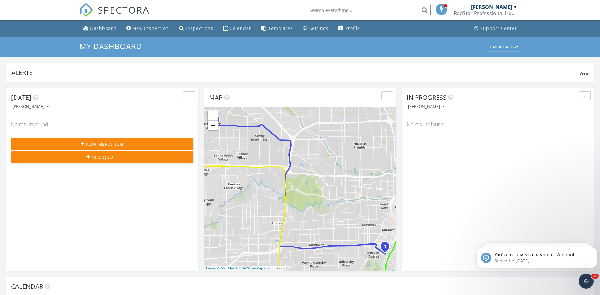
click at [146, 26] on link "New Inspection" at bounding box center [148, 29] width 48 height 12
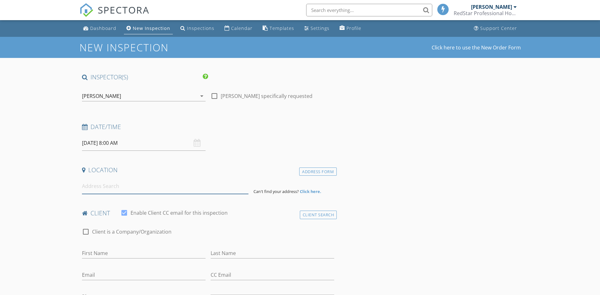
click at [103, 187] on input at bounding box center [165, 186] width 166 height 15
type input "[STREET_ADDRESS]"
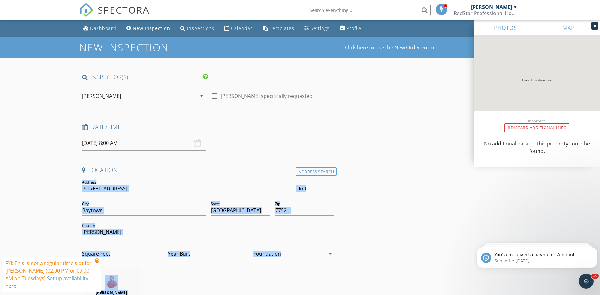
scroll to position [129, 0]
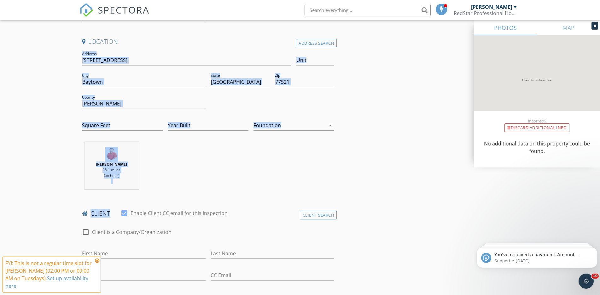
click at [194, 144] on div "[PERSON_NAME] 58.1 miles (an hour)" at bounding box center [208, 168] width 258 height 52
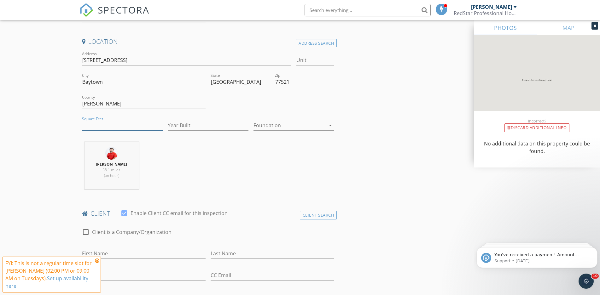
click at [101, 129] on input "Square Feet" at bounding box center [122, 125] width 81 height 10
type input "1461"
click at [183, 123] on input "Year Built" at bounding box center [208, 125] width 81 height 10
type input "2025"
click at [273, 121] on div at bounding box center [289, 125] width 72 height 10
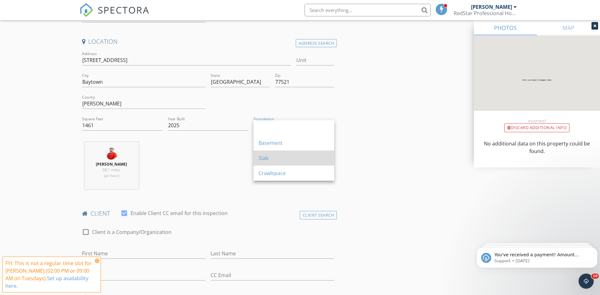
click at [270, 155] on div "Slab" at bounding box center [293, 158] width 71 height 8
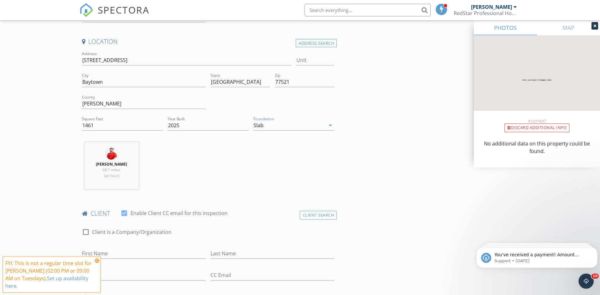
click at [181, 168] on div "Nick Jones 58.1 miles (an hour)" at bounding box center [208, 168] width 258 height 52
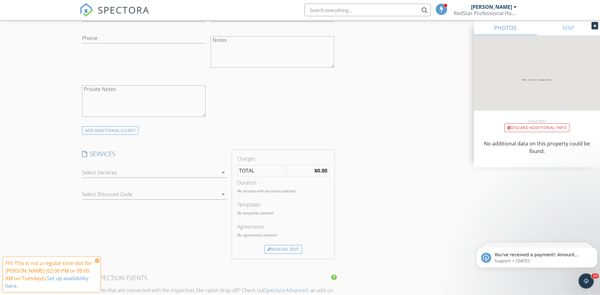
scroll to position [386, 0]
click at [95, 172] on div at bounding box center [150, 175] width 136 height 10
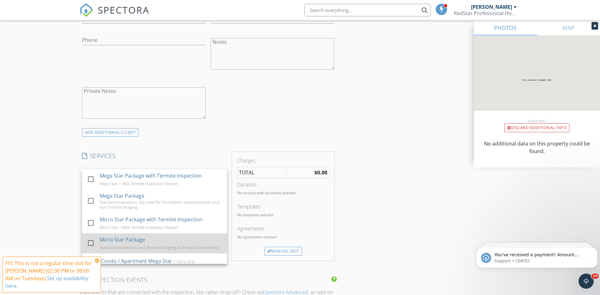
click at [113, 242] on div "Micro Star Package" at bounding box center [122, 240] width 45 height 8
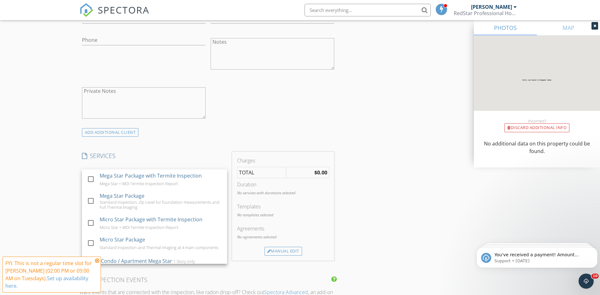
checkbox input "true"
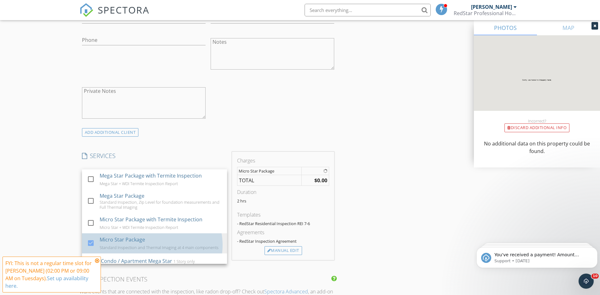
click at [49, 195] on div "New Inspection Click here to use the New Order Form INSPECTOR(S) check_box Nick…" at bounding box center [300, 261] width 600 height 1220
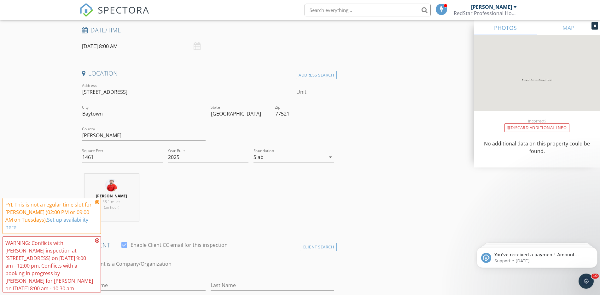
scroll to position [96, 0]
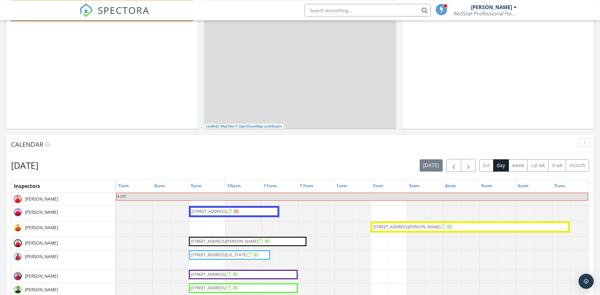
scroll to position [225, 0]
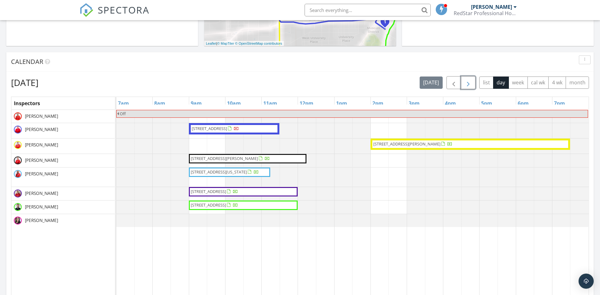
click at [466, 82] on span "button" at bounding box center [468, 83] width 8 height 8
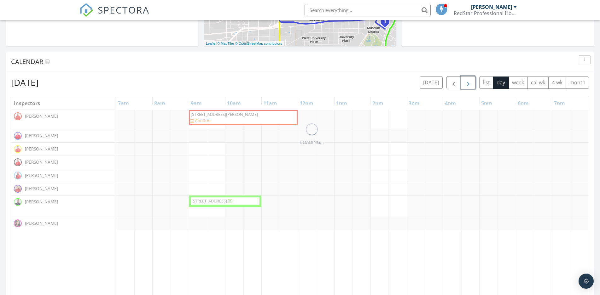
click at [466, 82] on span "button" at bounding box center [468, 83] width 8 height 8
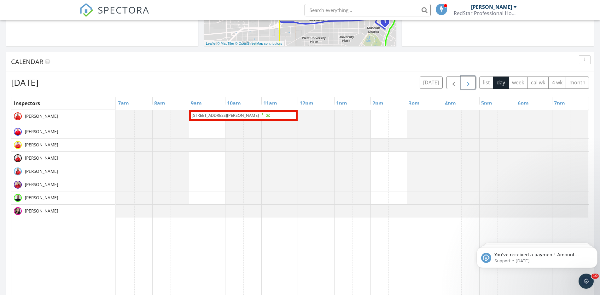
scroll to position [0, 0]
click at [440, 81] on button "[DATE]" at bounding box center [431, 83] width 23 height 12
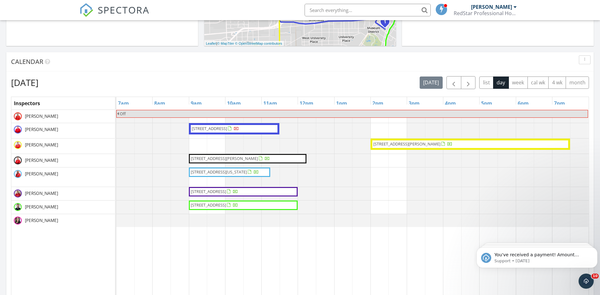
click at [271, 128] on span "[STREET_ADDRESS]" at bounding box center [234, 129] width 86 height 6
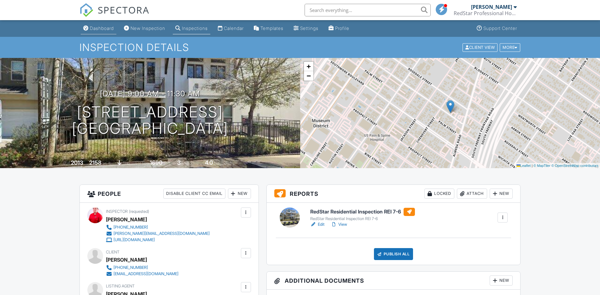
click at [99, 29] on div "Dashboard" at bounding box center [102, 28] width 24 height 5
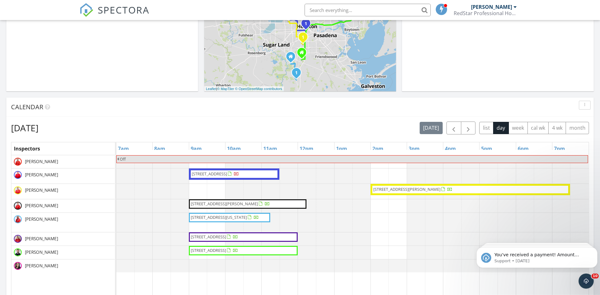
scroll to position [193, 0]
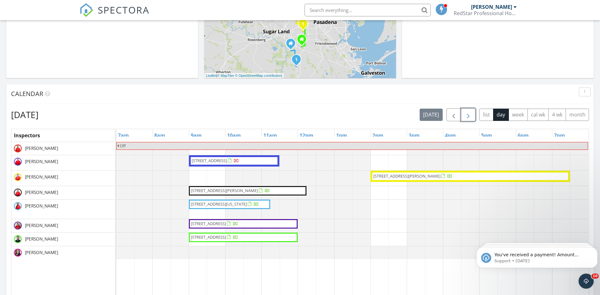
click at [469, 116] on span "button" at bounding box center [468, 115] width 8 height 8
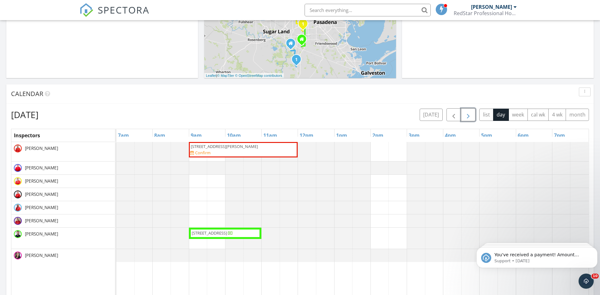
click at [469, 116] on span "button" at bounding box center [468, 115] width 8 height 8
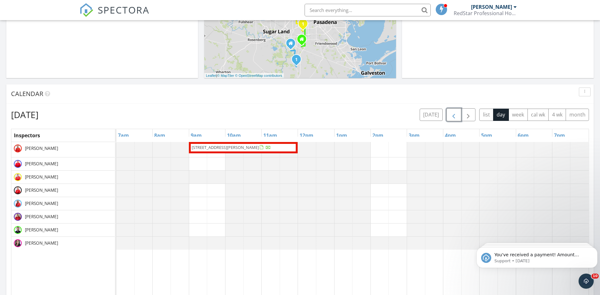
click at [451, 112] on span "button" at bounding box center [454, 115] width 8 height 8
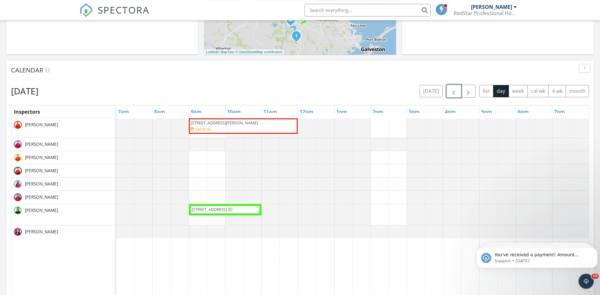
scroll to position [257, 0]
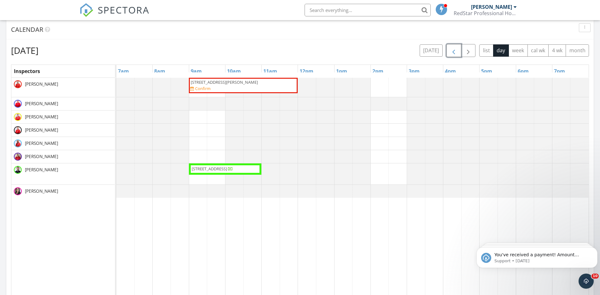
click at [452, 51] on span "button" at bounding box center [454, 51] width 8 height 8
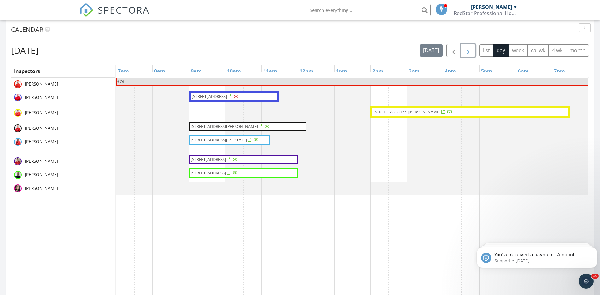
click at [473, 51] on button "button" at bounding box center [468, 50] width 15 height 13
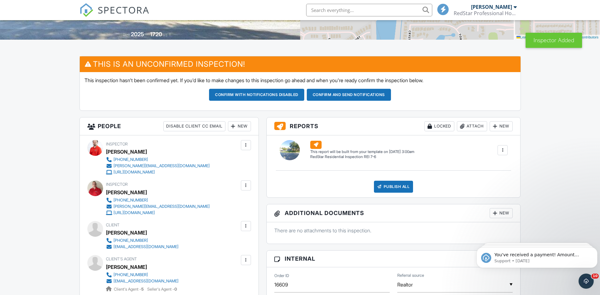
click at [241, 143] on div at bounding box center [246, 145] width 10 height 10
click at [209, 197] on li "Remove" at bounding box center [219, 196] width 55 height 16
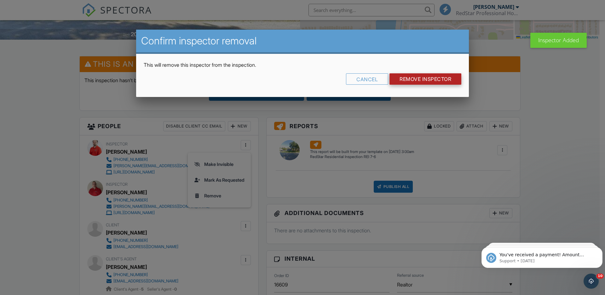
click at [426, 78] on input "Remove Inspector" at bounding box center [426, 78] width 72 height 11
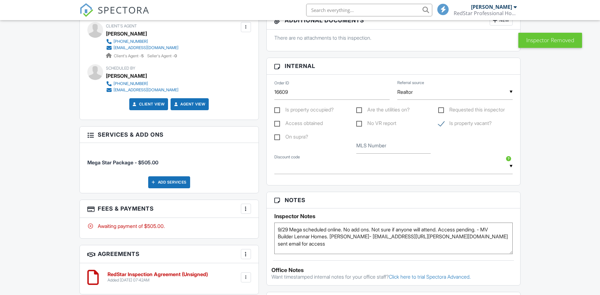
scroll to position [322, 0]
drag, startPoint x: 447, startPoint y: 230, endPoint x: 379, endPoint y: 230, distance: 67.8
click at [379, 230] on textarea "9/29 Mega scheduled online. No add ons. Not sure if anyone will attend. Access …" at bounding box center [393, 239] width 239 height 32
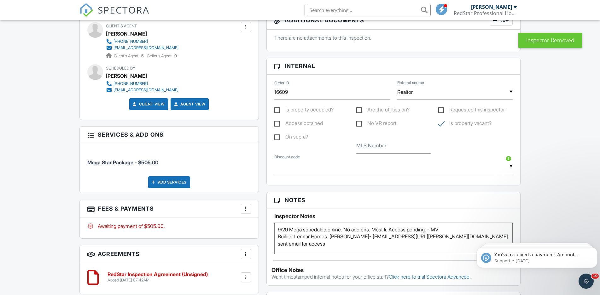
scroll to position [0, 0]
type textarea "9/29 Mega scheduled online. No add ons. Most likely no one is attending. Access…"
click at [554, 167] on div "Dashboard New Inspection Inspections Calendar Templates Settings Profile Suppor…" at bounding box center [300, 132] width 600 height 867
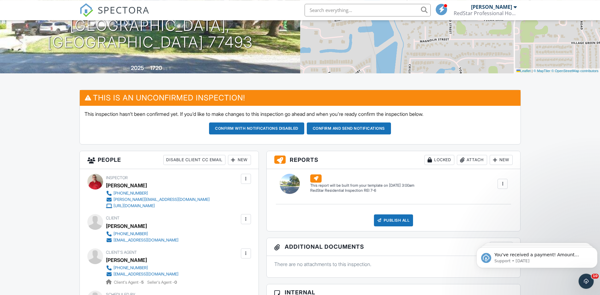
scroll to position [96, 0]
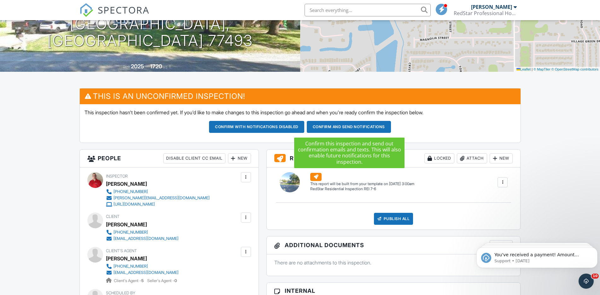
click at [336, 128] on button "Confirm and send notifications" at bounding box center [349, 127] width 84 height 12
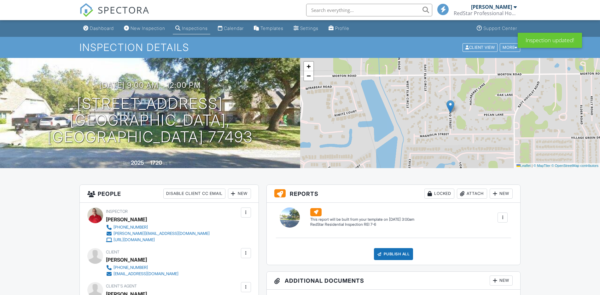
click at [101, 24] on link "Dashboard" at bounding box center [99, 29] width 36 height 12
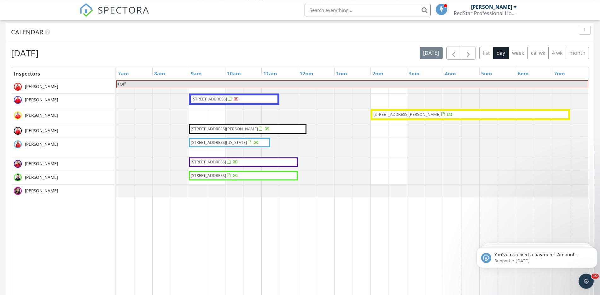
scroll to position [225, 0]
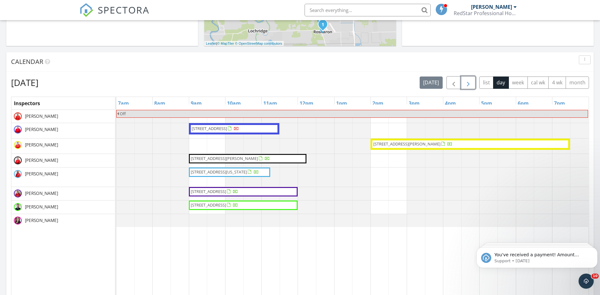
click at [470, 87] on span "button" at bounding box center [468, 83] width 8 height 8
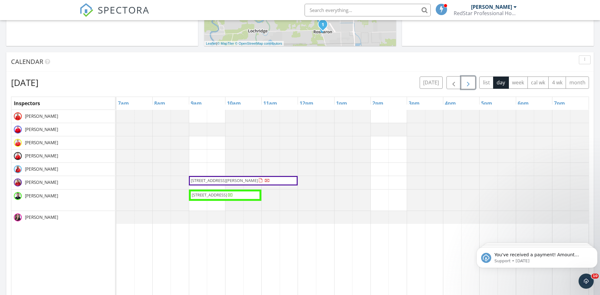
click at [470, 87] on span "button" at bounding box center [468, 83] width 8 height 8
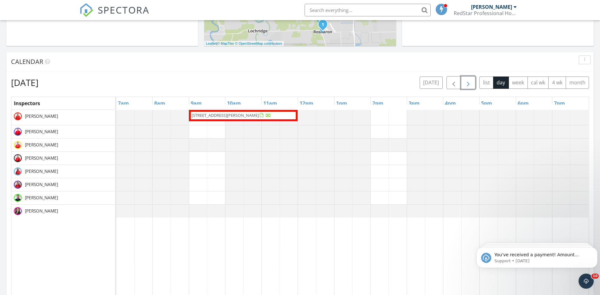
click at [470, 87] on span "button" at bounding box center [468, 83] width 8 height 8
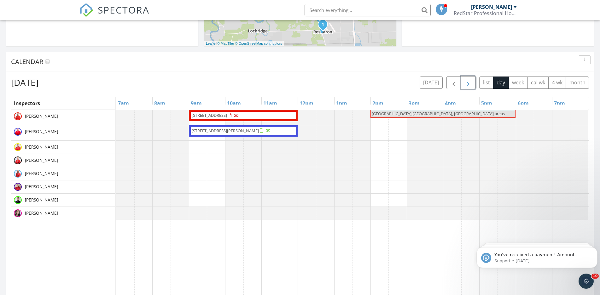
click at [470, 87] on span "button" at bounding box center [468, 83] width 8 height 8
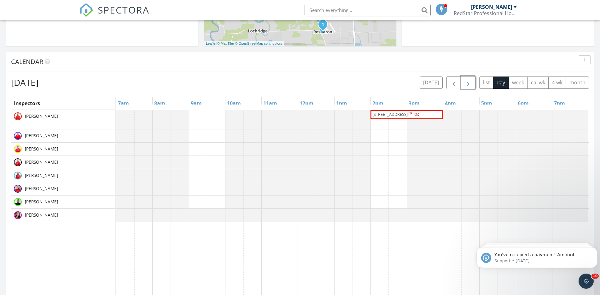
click at [470, 87] on span "button" at bounding box center [468, 83] width 8 height 8
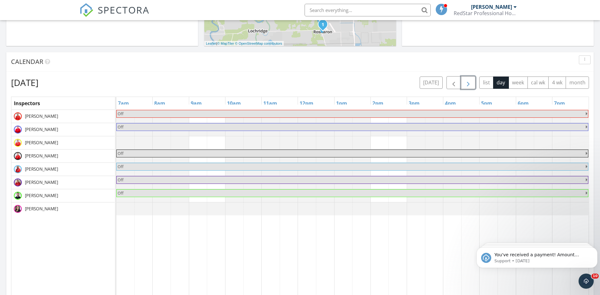
click at [470, 87] on span "button" at bounding box center [468, 83] width 8 height 8
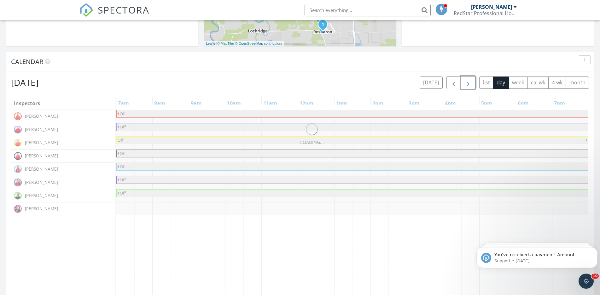
click at [470, 87] on span "button" at bounding box center [468, 83] width 8 height 8
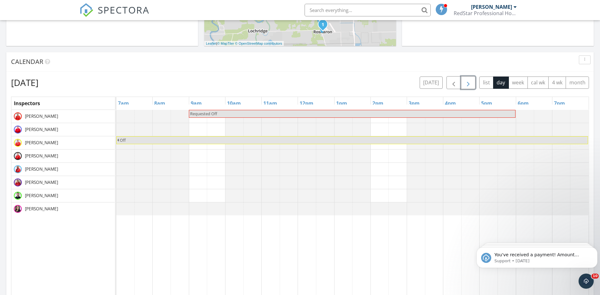
click at [470, 87] on span "button" at bounding box center [468, 83] width 8 height 8
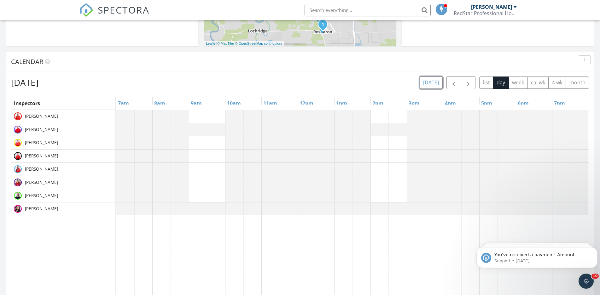
click at [439, 85] on button "today" at bounding box center [431, 83] width 23 height 12
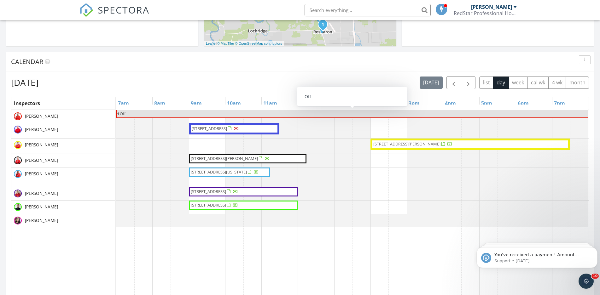
scroll to position [0, 0]
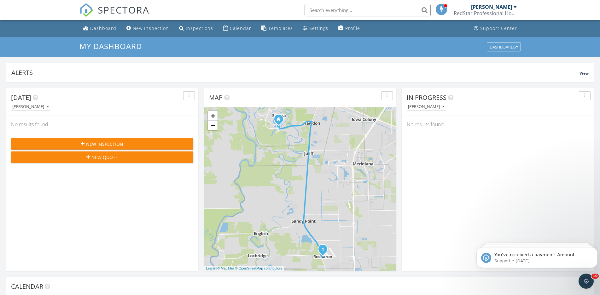
click at [104, 27] on div "Dashboard" at bounding box center [103, 28] width 26 height 6
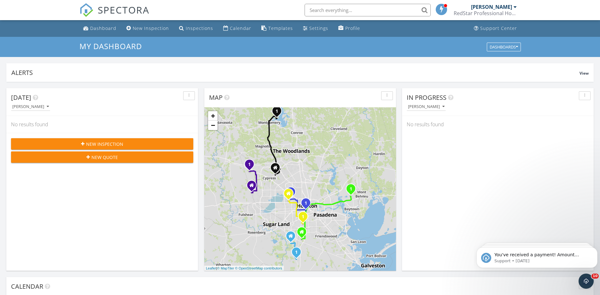
click at [345, 9] on input "text" at bounding box center [367, 10] width 126 height 13
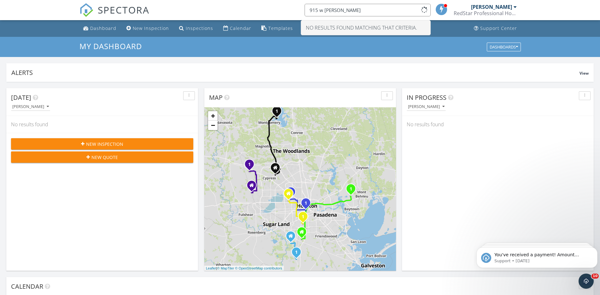
click at [346, 11] on input "915 w lewis" at bounding box center [367, 10] width 126 height 13
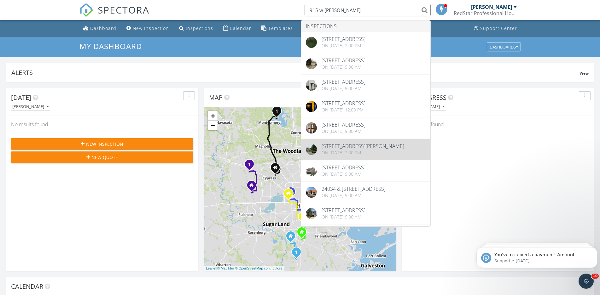
type input "915 w lewis"
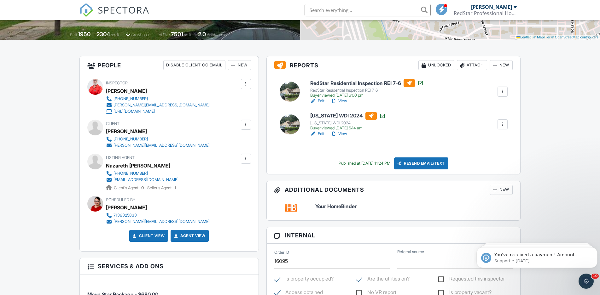
click at [342, 133] on link "View" at bounding box center [339, 134] width 16 height 6
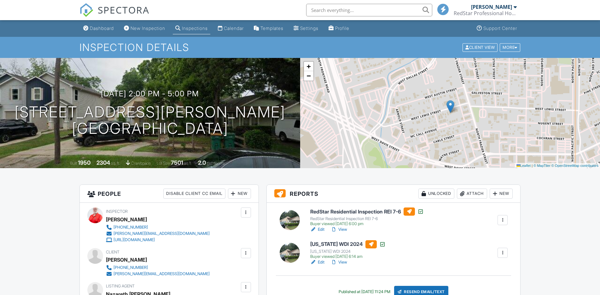
click at [343, 11] on input "text" at bounding box center [369, 10] width 126 height 13
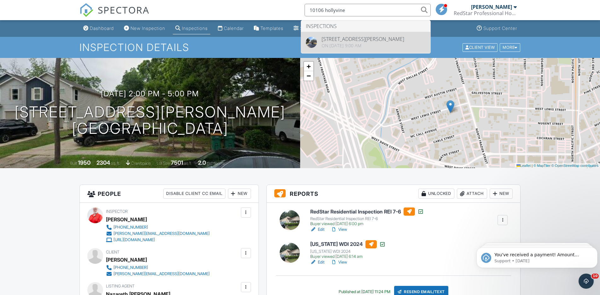
type input "10106 hollyvine"
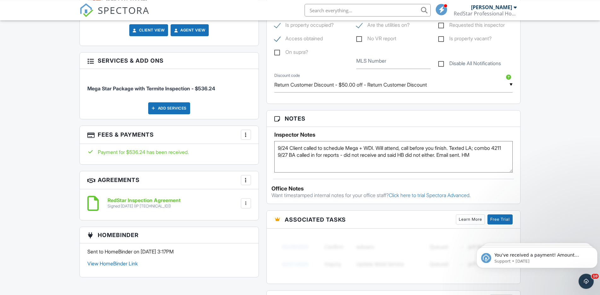
scroll to position [418, 0]
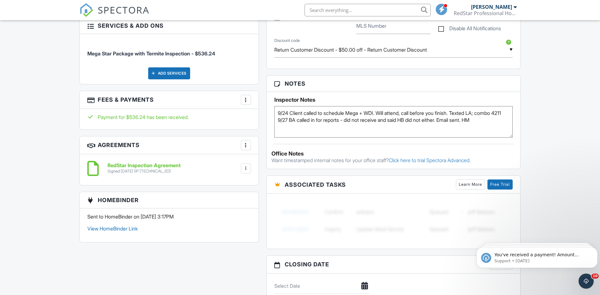
click at [491, 129] on textarea "9/24 Client called to schedule Mega + WDI. Will attend, call before you finish.…" at bounding box center [393, 122] width 239 height 32
type textarea "9/24 Client called to schedule Mega + WDI. Will attend, call before you finish.…"
click at [550, 108] on div "Dashboard New Inspection Inspections Calendar Templates Settings Profile Suppor…" at bounding box center [300, 131] width 600 height 1058
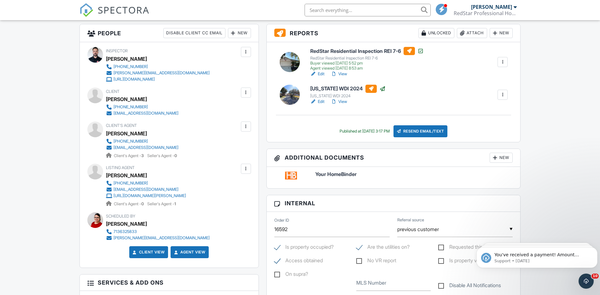
scroll to position [0, 0]
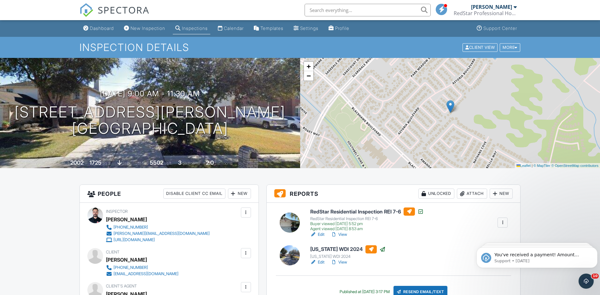
click at [359, 10] on input "text" at bounding box center [367, 10] width 126 height 13
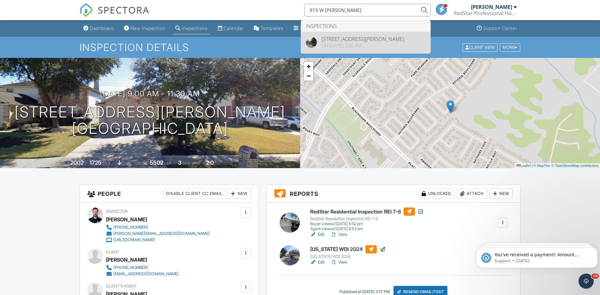
type input "915 W LEWIS"
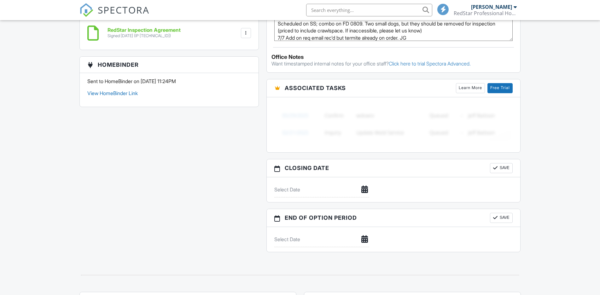
scroll to position [386, 0]
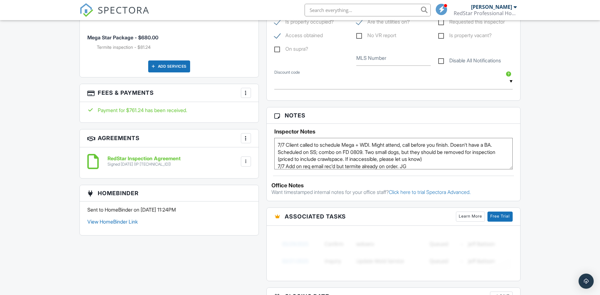
click at [395, 165] on textarea "7/7 Client called to schedule Mega + WDI. Might attend, call before you finish.…" at bounding box center [393, 154] width 239 height 32
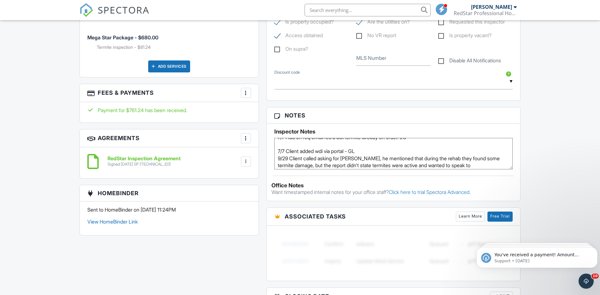
scroll to position [36, 0]
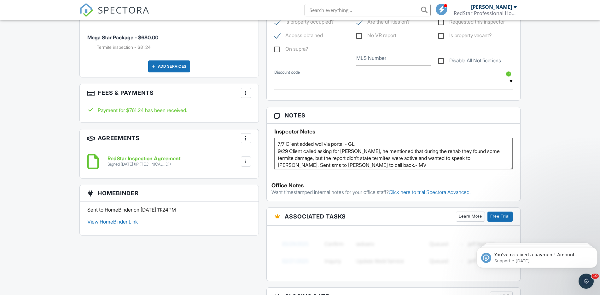
type textarea "7/7 Client called to schedule Mega + WDI. Might attend, call before you finish.…"
click at [572, 123] on div "Dashboard New Inspection Inspections Calendar Templates Settings Profile Suppor…" at bounding box center [300, 131] width 600 height 995
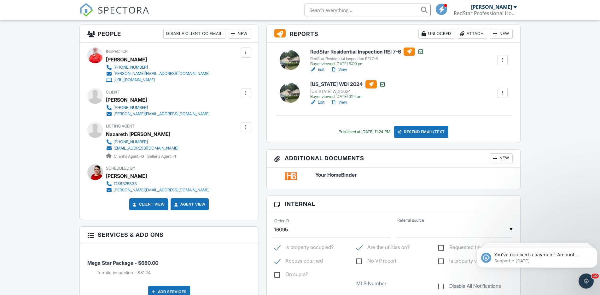
scroll to position [0, 0]
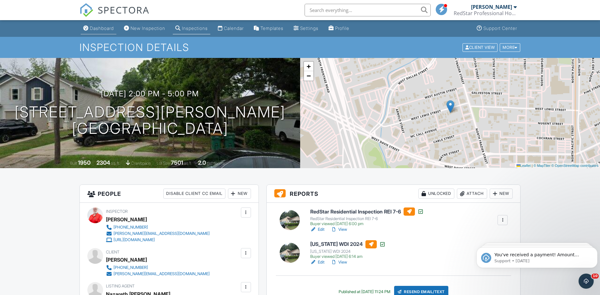
click at [95, 27] on div "Dashboard" at bounding box center [102, 28] width 24 height 5
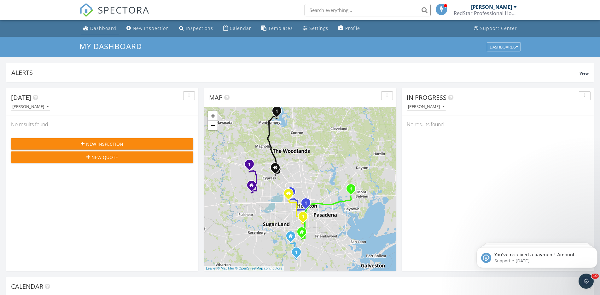
click at [98, 26] on div "Dashboard" at bounding box center [103, 28] width 26 height 6
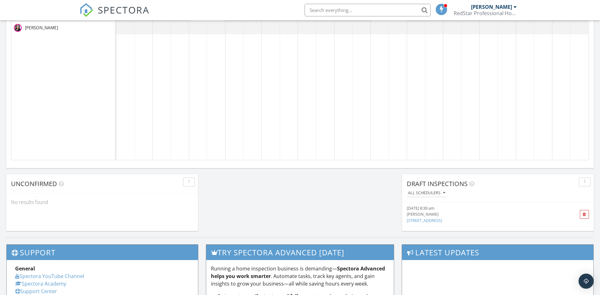
scroll to position [225, 0]
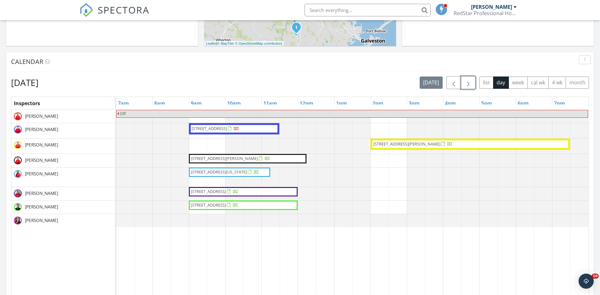
click at [469, 81] on span "button" at bounding box center [468, 83] width 8 height 8
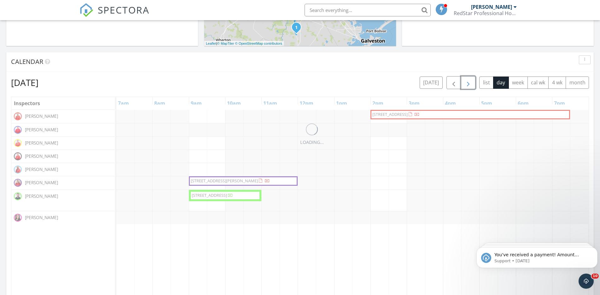
scroll to position [0, 0]
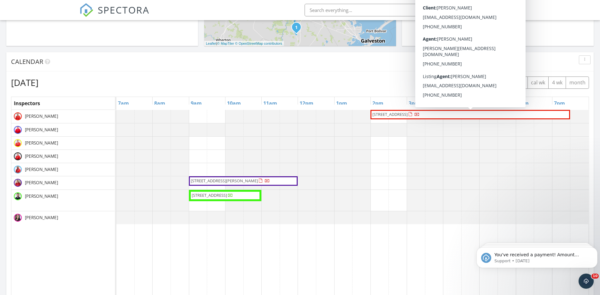
click at [408, 114] on span "14381 Whitetop Peak Ct, Conroe 77384" at bounding box center [389, 115] width 35 height 6
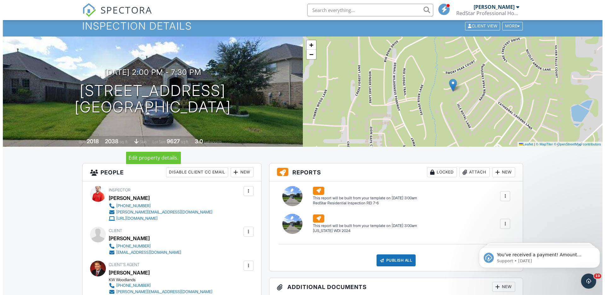
scroll to position [32, 0]
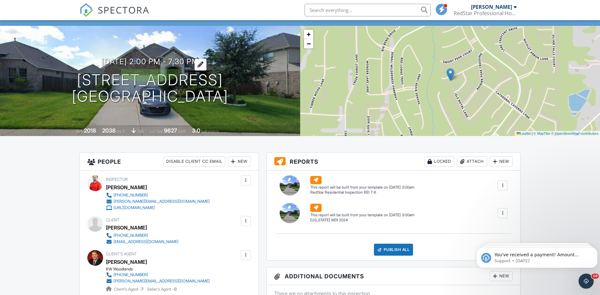
click at [177, 61] on h3 "[DATE] 2:00 pm - 7:30 pm" at bounding box center [149, 61] width 97 height 9
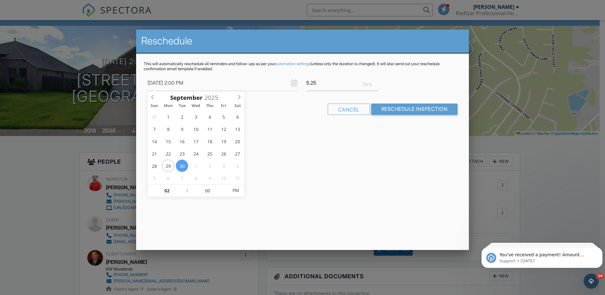
click at [376, 84] on input "5.25" at bounding box center [342, 82] width 72 height 15
click at [376, 84] on input "5" at bounding box center [342, 82] width 72 height 15
click at [376, 84] on input "4.75" at bounding box center [342, 82] width 72 height 15
click at [376, 84] on input "4.5" at bounding box center [342, 82] width 72 height 15
click at [376, 84] on input "4.25" at bounding box center [342, 82] width 72 height 15
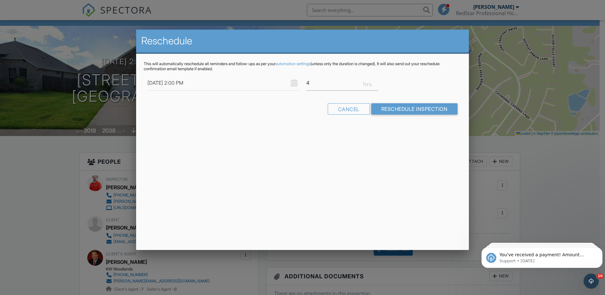
click at [376, 84] on input "4" at bounding box center [342, 82] width 72 height 15
click at [376, 84] on input "3.75" at bounding box center [342, 82] width 72 height 15
click at [376, 84] on input "3.5" at bounding box center [342, 82] width 72 height 15
click at [376, 84] on input "3.25" at bounding box center [342, 82] width 72 height 15
type input "3"
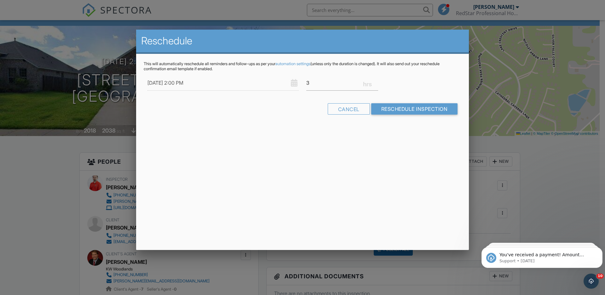
click at [376, 84] on input "3" at bounding box center [342, 82] width 72 height 15
click at [393, 107] on input "Reschedule Inspection" at bounding box center [414, 108] width 87 height 11
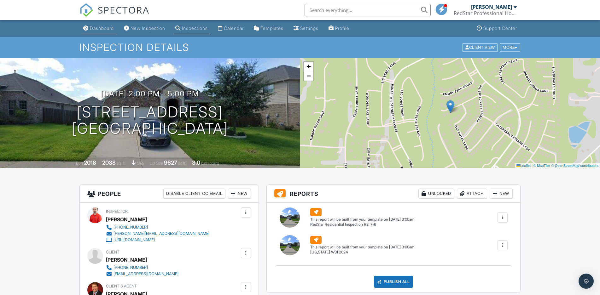
click at [94, 30] on div "Dashboard" at bounding box center [102, 28] width 24 height 5
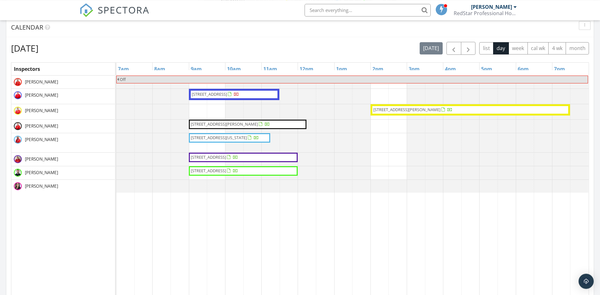
scroll to position [225, 0]
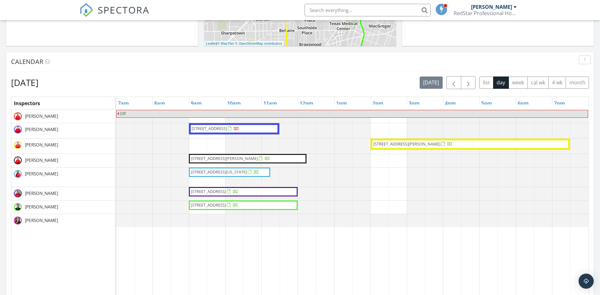
click at [465, 87] on span "button" at bounding box center [468, 83] width 8 height 8
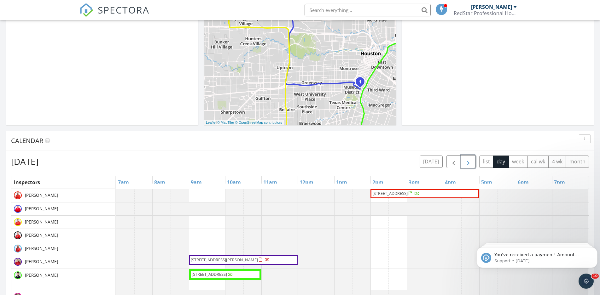
scroll to position [0, 0]
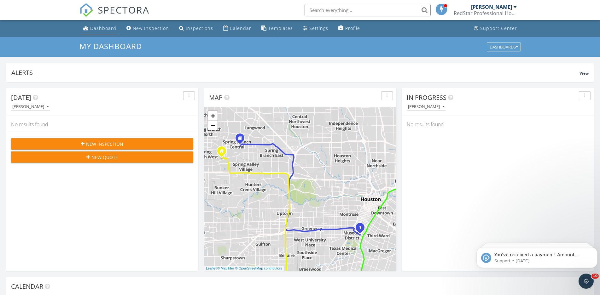
click at [100, 26] on div "Dashboard" at bounding box center [103, 28] width 26 height 6
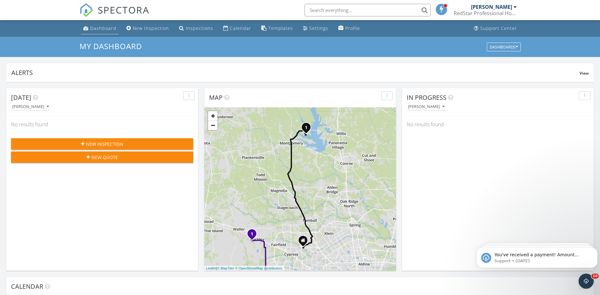
click at [98, 29] on div "Dashboard" at bounding box center [103, 28] width 26 height 6
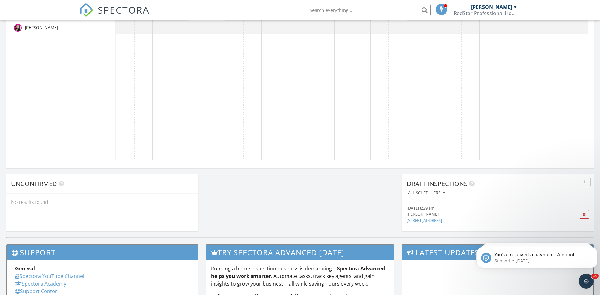
click at [194, 153] on td at bounding box center [198, 38] width 18 height 243
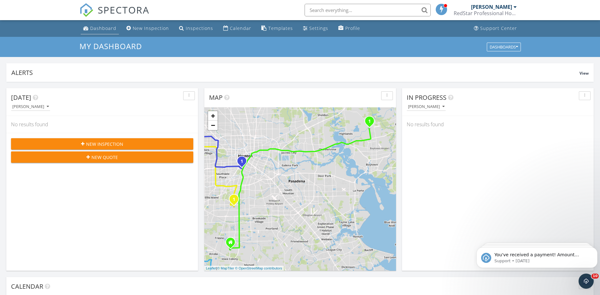
click at [102, 26] on div "Dashboard" at bounding box center [103, 28] width 26 height 6
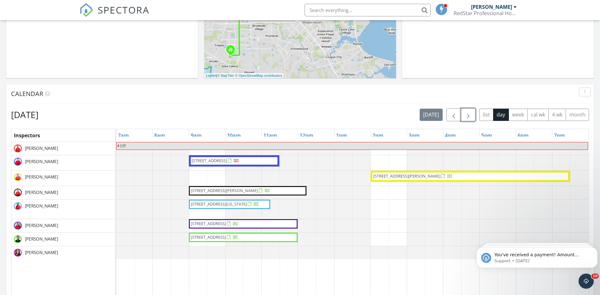
click at [472, 118] on button "button" at bounding box center [468, 114] width 15 height 13
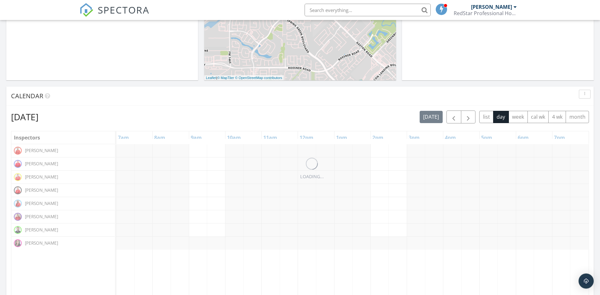
scroll to position [193, 0]
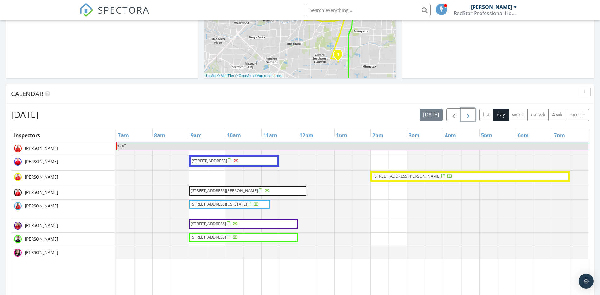
click at [471, 117] on span "button" at bounding box center [468, 115] width 8 height 8
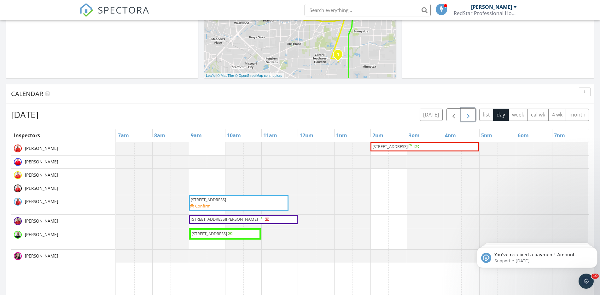
scroll to position [0, 0]
click at [449, 114] on button "button" at bounding box center [453, 114] width 15 height 13
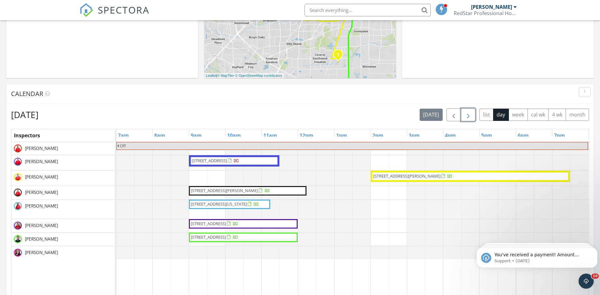
click at [467, 114] on span "button" at bounding box center [468, 115] width 8 height 8
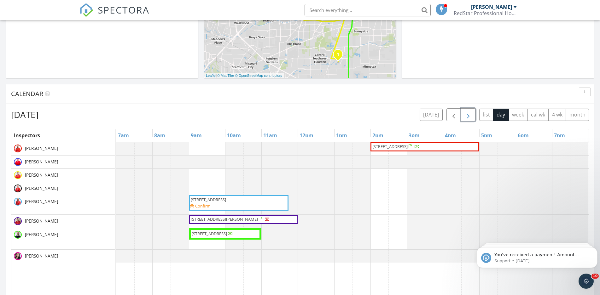
click at [248, 221] on span "[STREET_ADDRESS][PERSON_NAME]" at bounding box center [224, 220] width 67 height 6
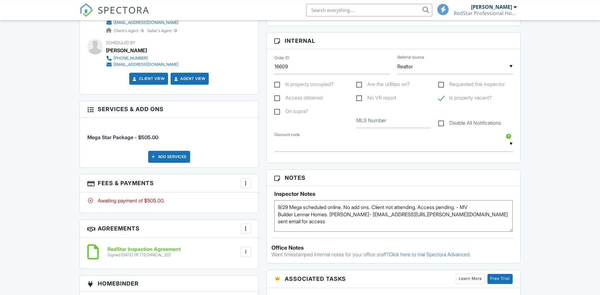
scroll to position [289, 0]
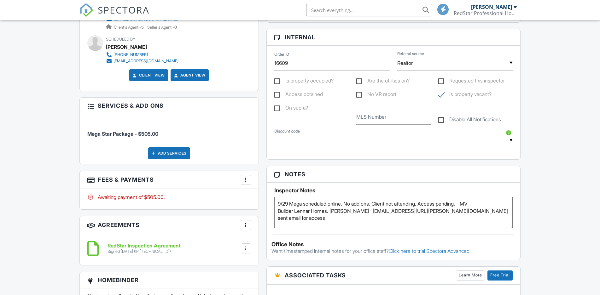
click at [299, 94] on label "Access obtained" at bounding box center [298, 95] width 49 height 8
click at [278, 94] on input "Access obtained" at bounding box center [276, 95] width 4 height 4
checkbox input "true"
click at [364, 80] on label "Are the utilities on?" at bounding box center [382, 82] width 53 height 8
click at [360, 80] on input "Are the utilities on?" at bounding box center [358, 82] width 4 height 4
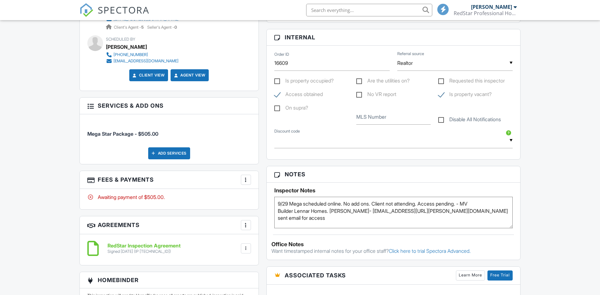
checkbox input "true"
drag, startPoint x: 465, startPoint y: 205, endPoint x: 427, endPoint y: 205, distance: 37.8
click at [427, 205] on textarea "9/29 Mega scheduled online. No add ons. Client not attending. Access pending. -…" at bounding box center [393, 213] width 239 height 32
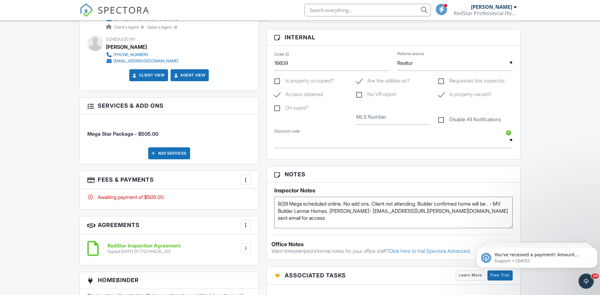
scroll to position [0, 0]
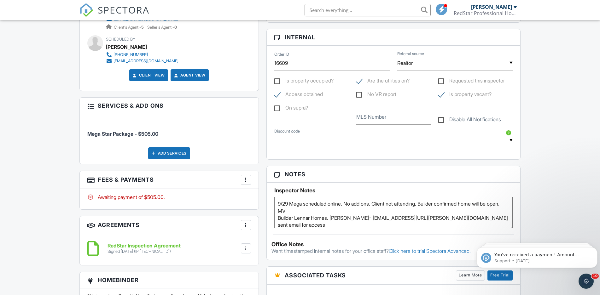
type textarea "9/29 Mega scheduled online. No add ons. Client not attending. Builder confirmed…"
click at [555, 155] on div "Dashboard New Inspection Inspections Calendar Templates Settings Profile Suppor…" at bounding box center [300, 178] width 600 height 894
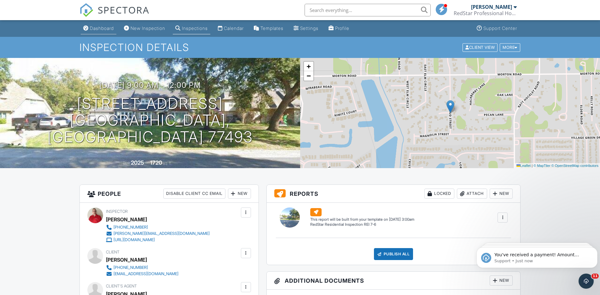
click at [100, 24] on link "Dashboard" at bounding box center [99, 29] width 36 height 12
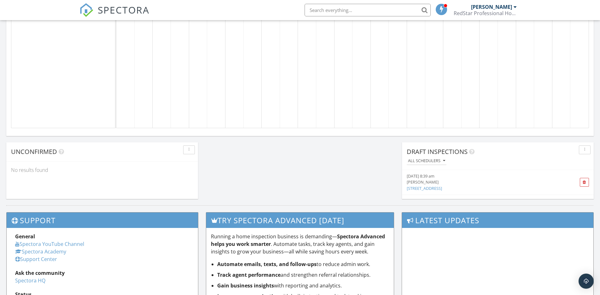
scroll to position [225, 0]
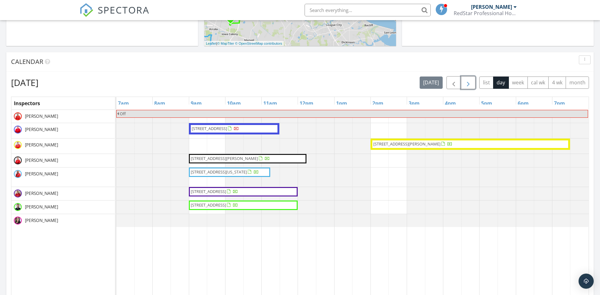
click at [471, 80] on span "button" at bounding box center [468, 83] width 8 height 8
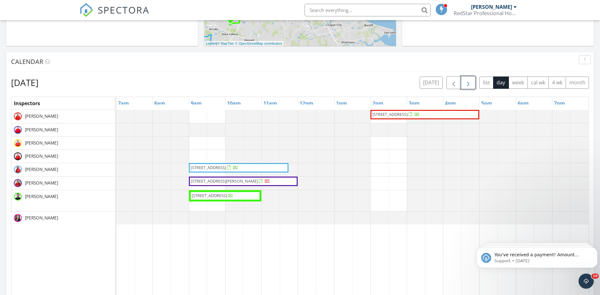
scroll to position [0, 0]
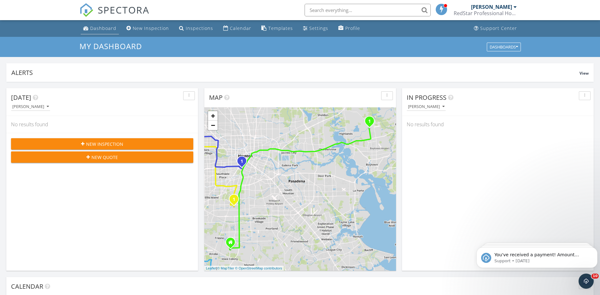
click at [104, 24] on link "Dashboard" at bounding box center [100, 29] width 38 height 12
